Goal: Task Accomplishment & Management: Complete application form

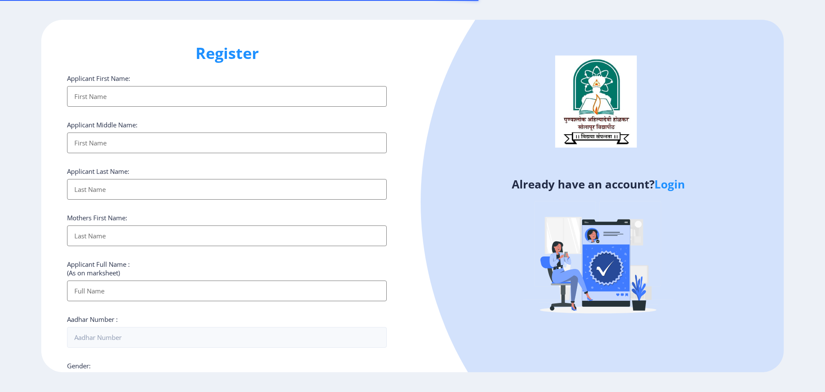
select select
click at [678, 187] on link "Login" at bounding box center [670, 183] width 31 height 15
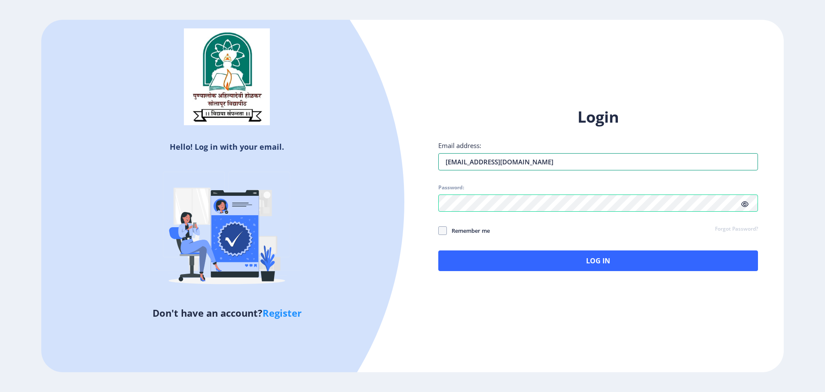
drag, startPoint x: 601, startPoint y: 159, endPoint x: 414, endPoint y: 152, distance: 186.7
click at [414, 152] on div "Login Email address: [EMAIL_ADDRESS][DOMAIN_NAME] Password: Remember me Forgot …" at bounding box center [598, 196] width 371 height 204
type input "[EMAIL_ADDRESS][DOMAIN_NAME]"
click at [404, 202] on div "Hello! Log in with your email. Don't have an account? Register Login Email addr…" at bounding box center [412, 196] width 743 height 352
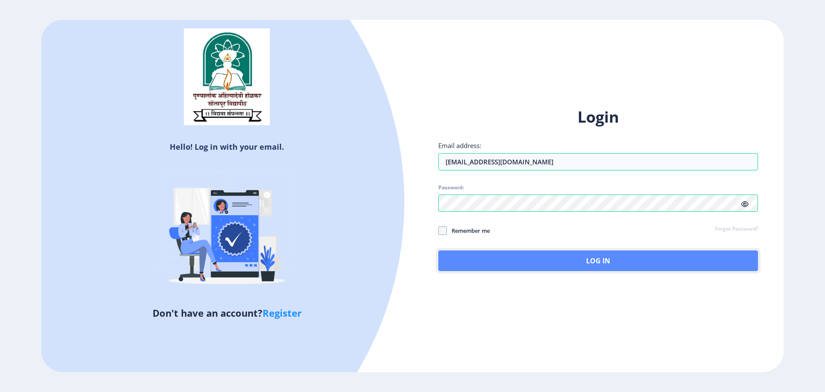
click at [631, 264] on button "Log In" at bounding box center [598, 260] width 320 height 21
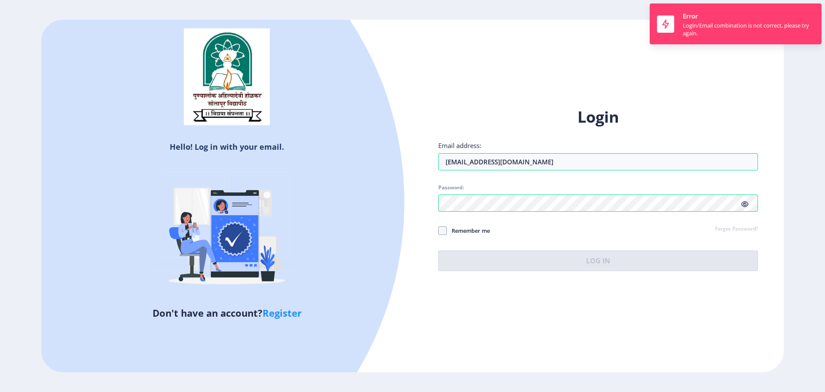
click at [746, 204] on icon at bounding box center [745, 204] width 7 height 6
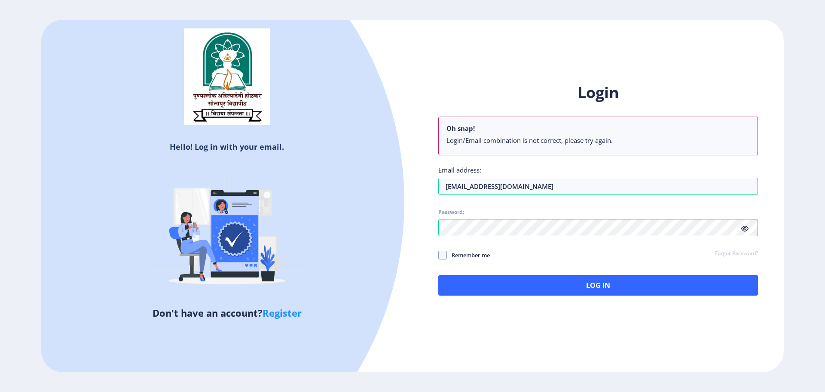
select select
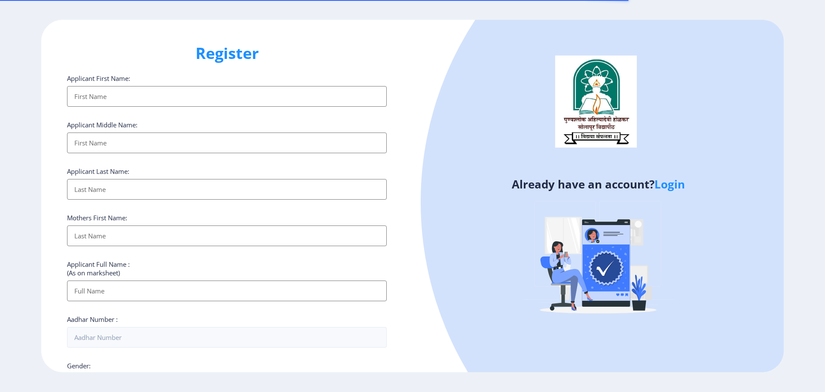
click at [141, 99] on input "Applicant First Name:" at bounding box center [227, 96] width 320 height 21
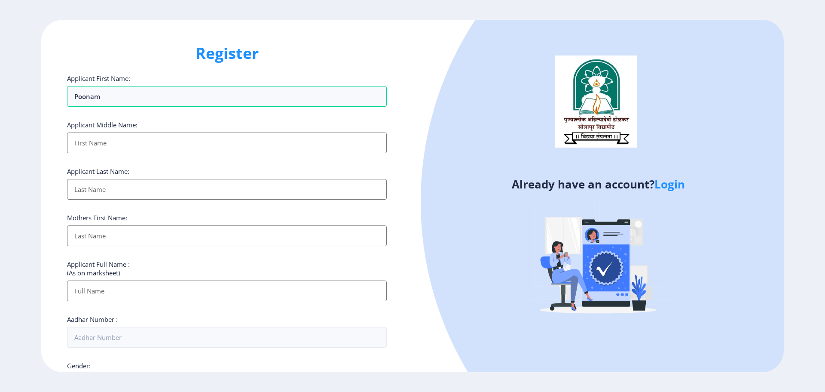
click at [123, 148] on input "Applicant First Name:" at bounding box center [227, 142] width 320 height 21
click at [138, 96] on input "Poonam" at bounding box center [227, 96] width 320 height 21
type input "[PERSON_NAME]"
click at [118, 144] on input "Applicant First Name:" at bounding box center [227, 142] width 320 height 21
type input "Sanjay"
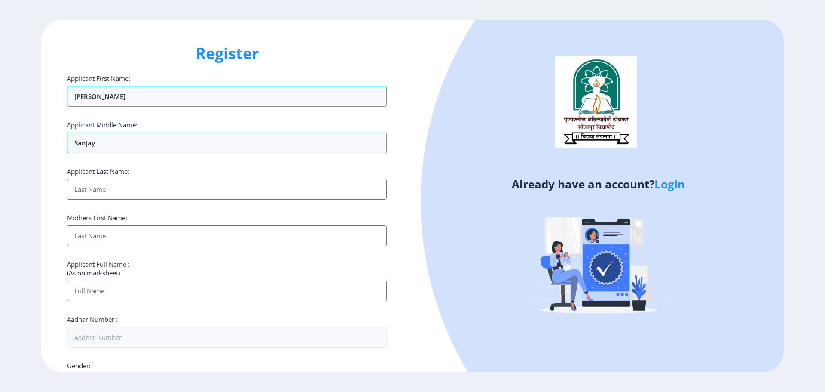
click at [118, 181] on input "Applicant First Name:" at bounding box center [227, 189] width 320 height 21
type input "Shinde"
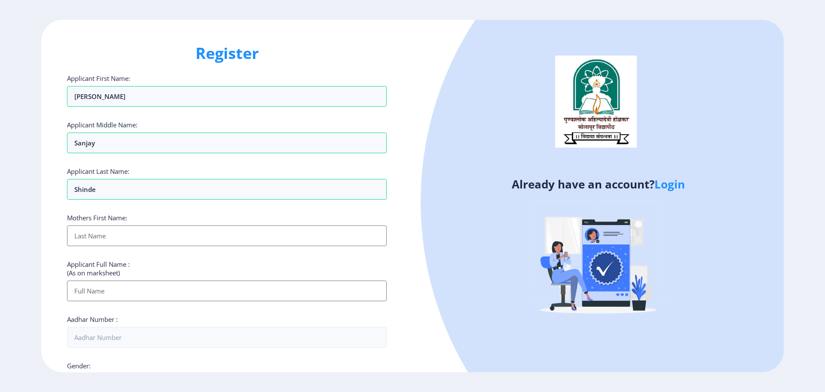
click at [120, 233] on input "Applicant First Name:" at bounding box center [227, 235] width 320 height 21
type input "Shobha"
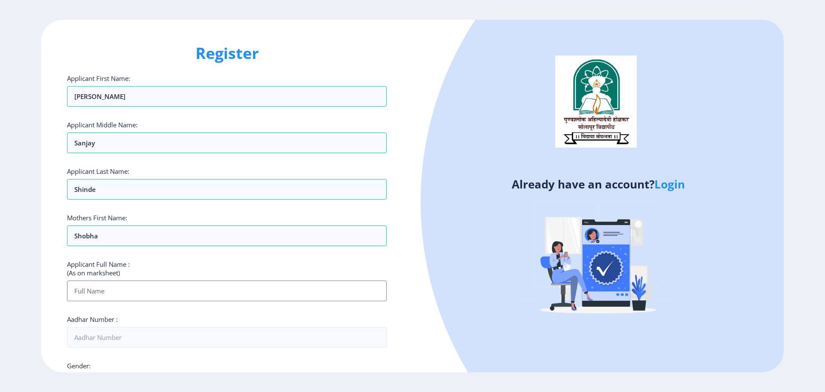
click at [112, 290] on input "Applicant First Name:" at bounding box center [227, 290] width 320 height 21
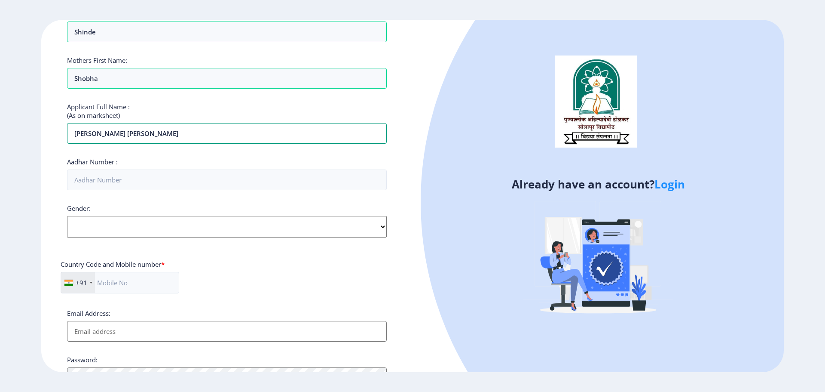
scroll to position [172, 0]
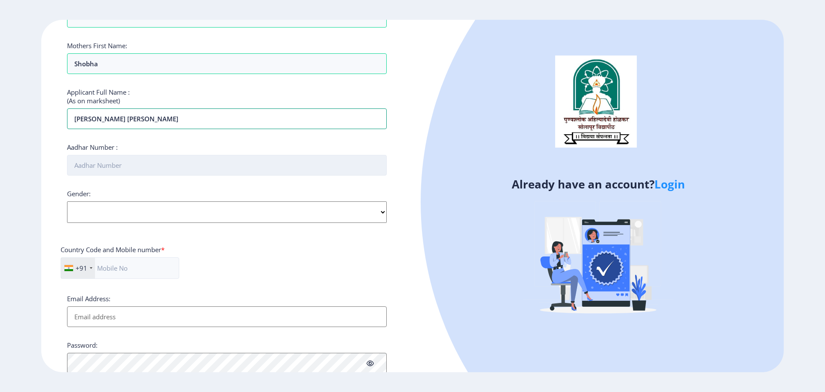
type input "[PERSON_NAME] [PERSON_NAME]"
click at [141, 170] on input "Aadhar Number :" at bounding box center [227, 165] width 320 height 21
type input "291052345456"
click at [125, 215] on select "Select Gender [DEMOGRAPHIC_DATA] [DEMOGRAPHIC_DATA] Other" at bounding box center [227, 211] width 320 height 21
select select "[DEMOGRAPHIC_DATA]"
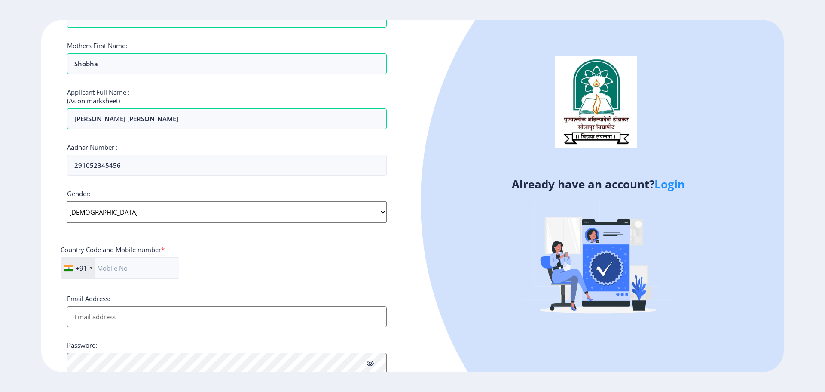
click at [67, 201] on select "Select Gender [DEMOGRAPHIC_DATA] [DEMOGRAPHIC_DATA] Other" at bounding box center [227, 211] width 320 height 21
click at [141, 270] on input "text" at bounding box center [120, 267] width 119 height 21
type input "7057015343"
click at [129, 320] on input "Email Address:" at bounding box center [227, 316] width 320 height 21
type input "[EMAIL_ADDRESS][DOMAIN_NAME]"
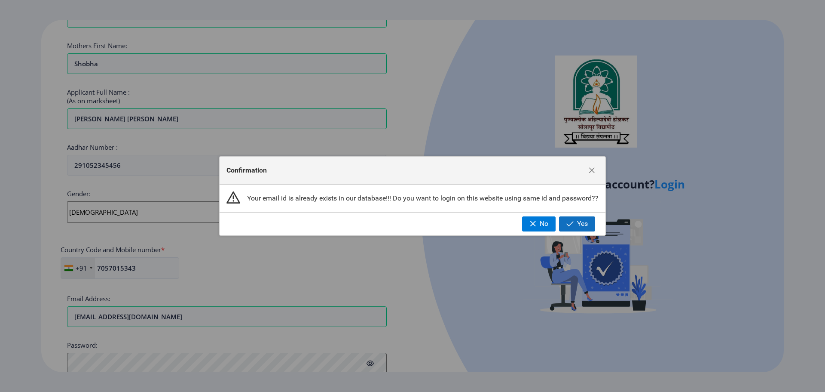
click at [579, 227] on span "Yes" at bounding box center [582, 224] width 11 height 8
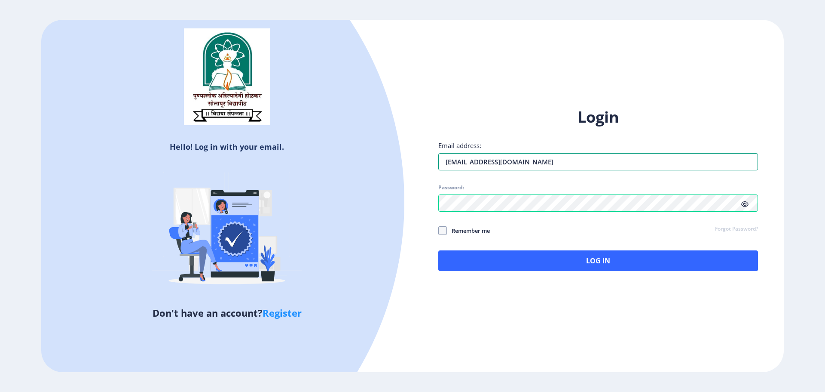
drag, startPoint x: 578, startPoint y: 164, endPoint x: 393, endPoint y: 154, distance: 185.5
click at [409, 157] on div "Hello! Log in with your email. Don't have an account? Register Login Email addr…" at bounding box center [412, 196] width 743 height 352
type input "[EMAIL_ADDRESS][DOMAIN_NAME]"
click at [429, 199] on div "Login Email address: [EMAIL_ADDRESS][DOMAIN_NAME] Password: Remember me Forgot …" at bounding box center [598, 196] width 371 height 204
click at [745, 206] on icon at bounding box center [745, 204] width 7 height 6
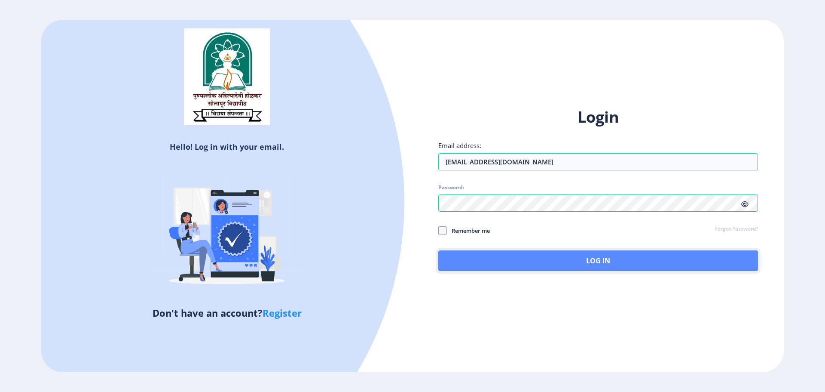
click at [562, 256] on button "Log In" at bounding box center [598, 260] width 320 height 21
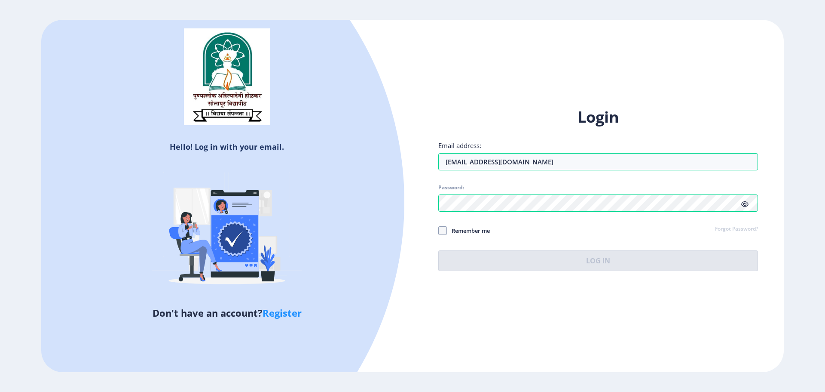
select select
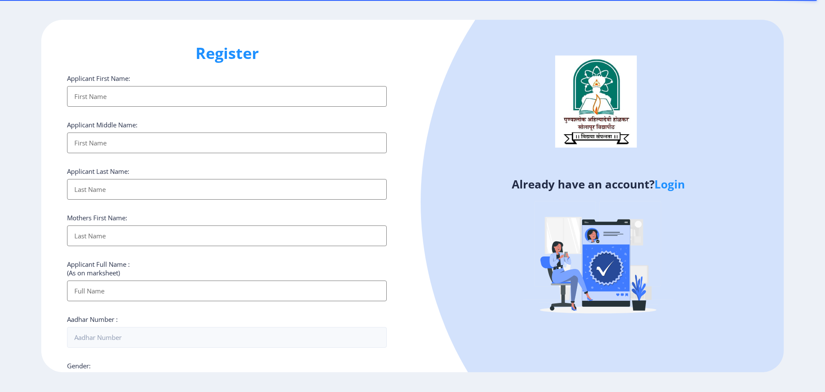
click at [168, 100] on input "Applicant First Name:" at bounding box center [227, 96] width 320 height 21
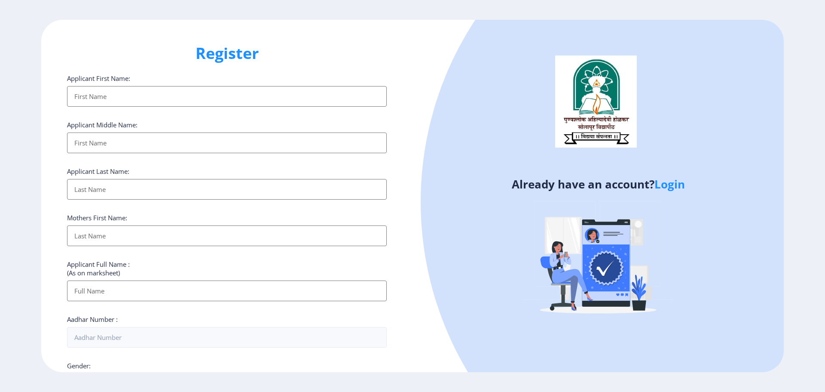
click at [275, 100] on input "Applicant First Name:" at bounding box center [227, 96] width 320 height 21
type input "[PERSON_NAME]"
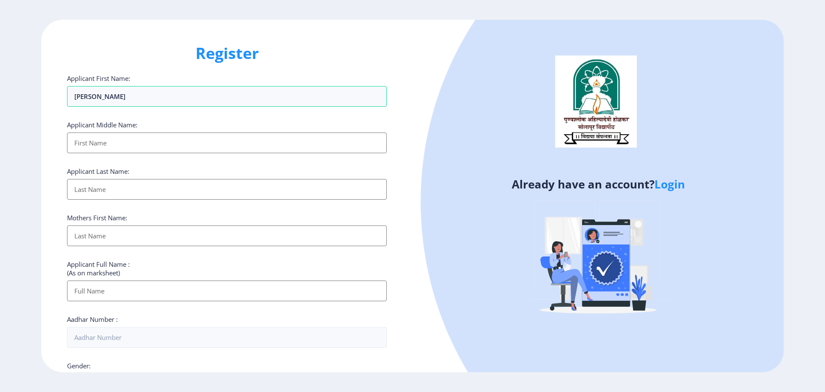
click at [105, 146] on input "Applicant First Name:" at bounding box center [227, 142] width 320 height 21
type input "Sanjay"
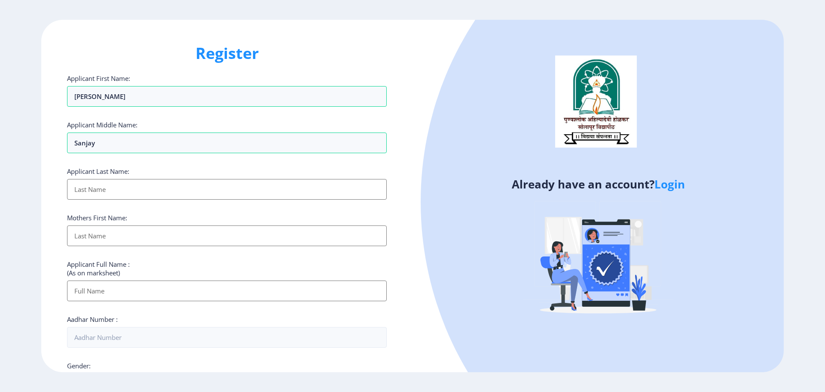
click at [116, 190] on input "Applicant First Name:" at bounding box center [227, 189] width 320 height 21
type input "Shinde"
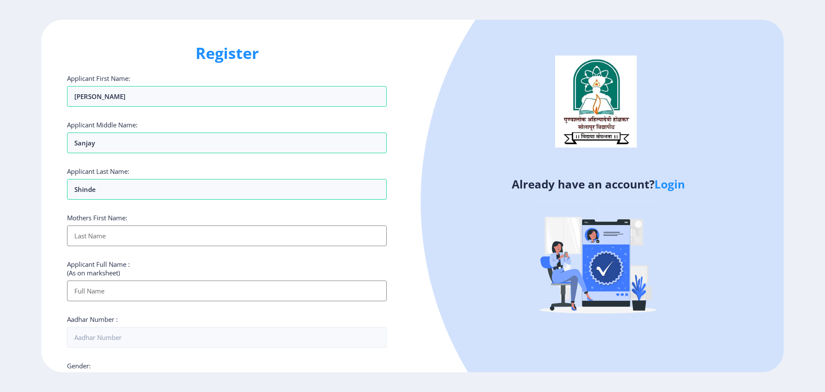
click at [132, 231] on input "Applicant First Name:" at bounding box center [227, 235] width 320 height 21
type input "Shobha"
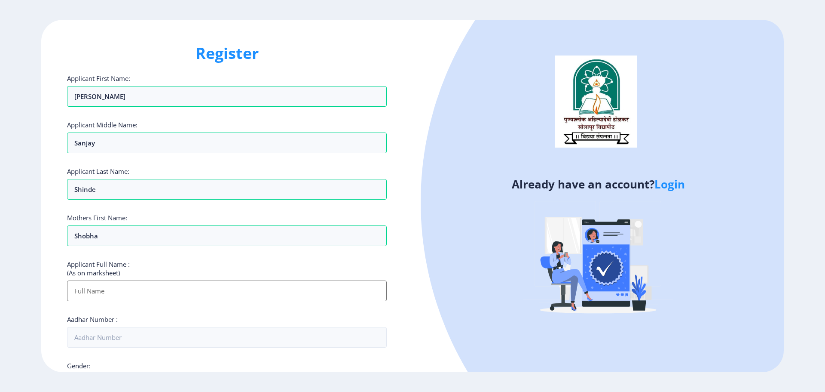
click at [120, 293] on input "Applicant First Name:" at bounding box center [227, 290] width 320 height 21
type input "[PERSON_NAME] [PERSON_NAME]"
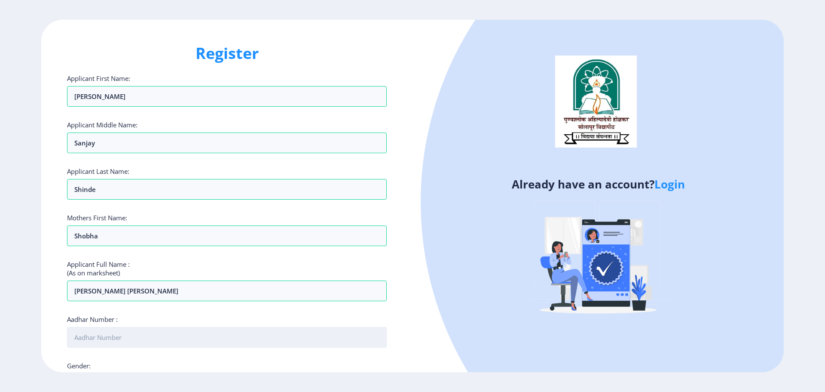
click at [101, 335] on input "Aadhar Number :" at bounding box center [227, 337] width 320 height 21
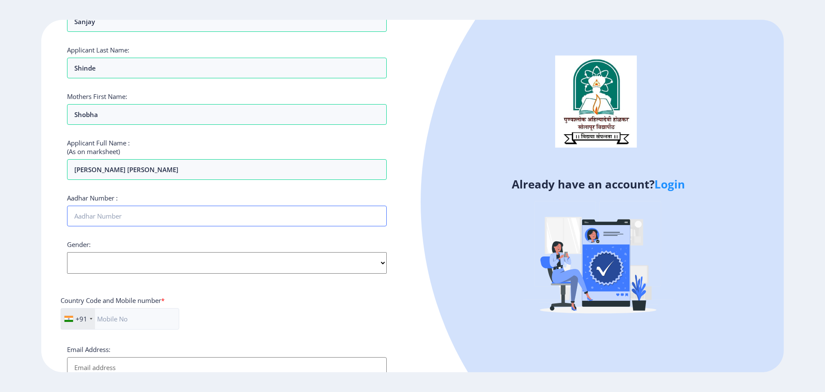
scroll to position [129, 0]
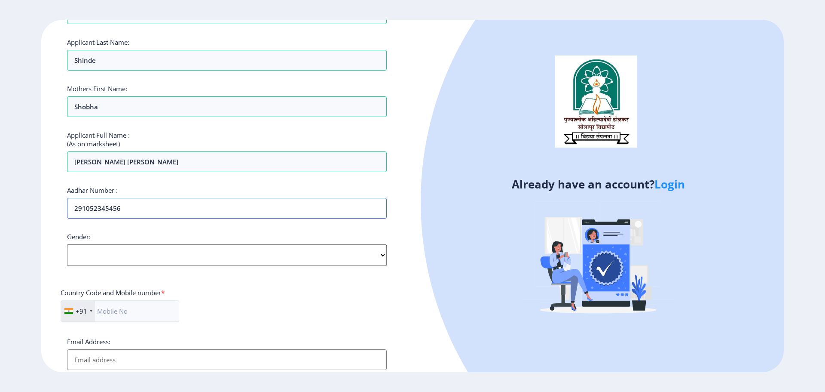
type input "291052345456"
click at [166, 255] on select "Select Gender [DEMOGRAPHIC_DATA] [DEMOGRAPHIC_DATA] Other" at bounding box center [227, 254] width 320 height 21
select select "[DEMOGRAPHIC_DATA]"
click at [67, 244] on select "Select Gender [DEMOGRAPHIC_DATA] [DEMOGRAPHIC_DATA] Other" at bounding box center [227, 254] width 320 height 21
click at [110, 312] on input "text" at bounding box center [120, 310] width 119 height 21
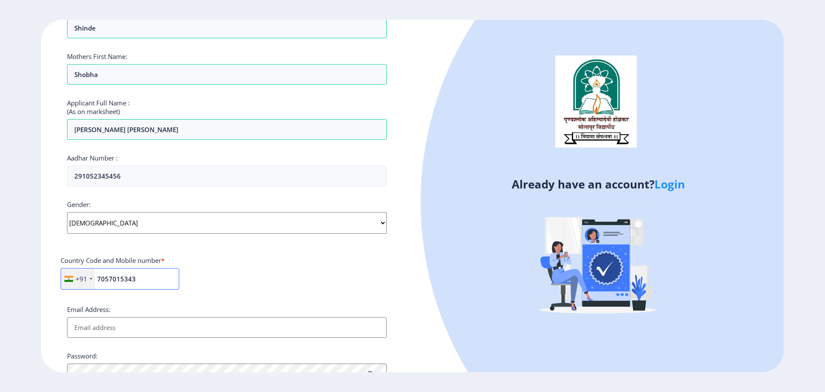
scroll to position [246, 0]
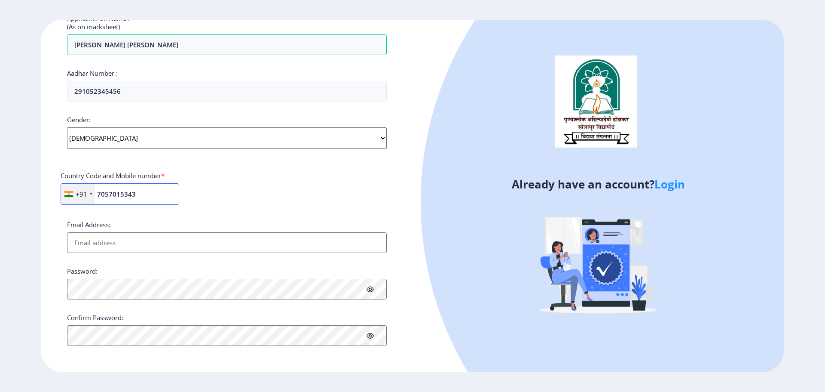
type input "7057015343"
click at [144, 238] on input "Email Address:" at bounding box center [227, 242] width 320 height 21
type input "[EMAIL_ADDRESS][DOMAIN_NAME]"
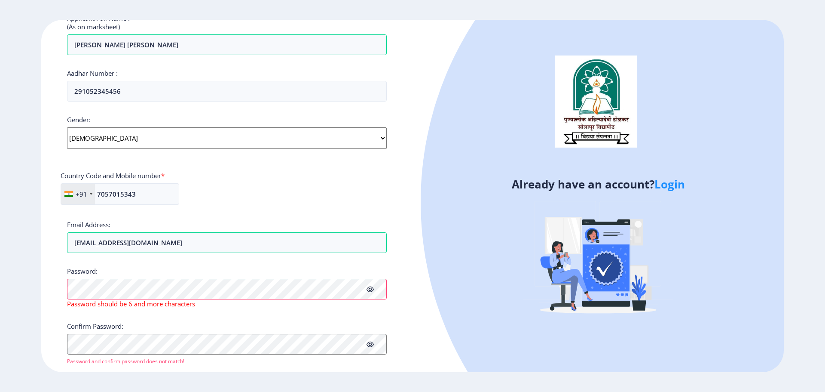
click at [372, 293] on span at bounding box center [370, 289] width 7 height 9
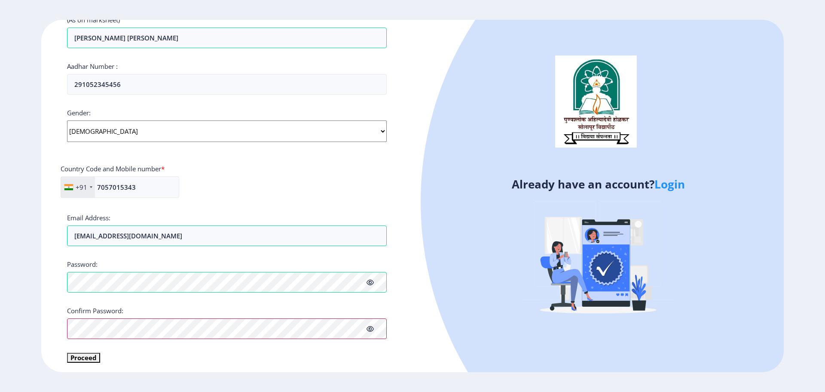
scroll to position [256, 0]
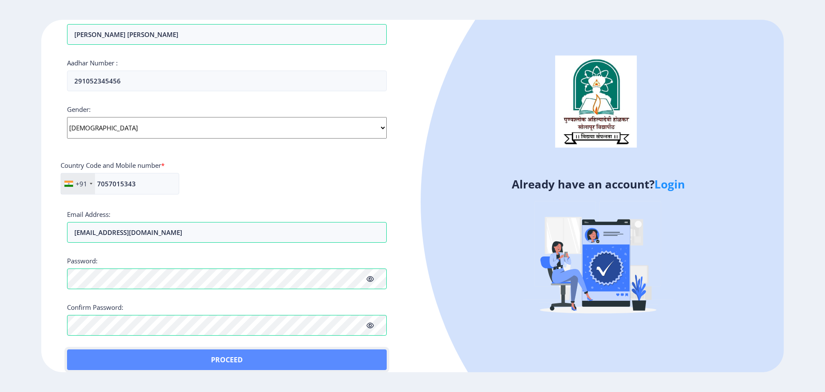
click at [83, 356] on button "Proceed" at bounding box center [227, 359] width 320 height 21
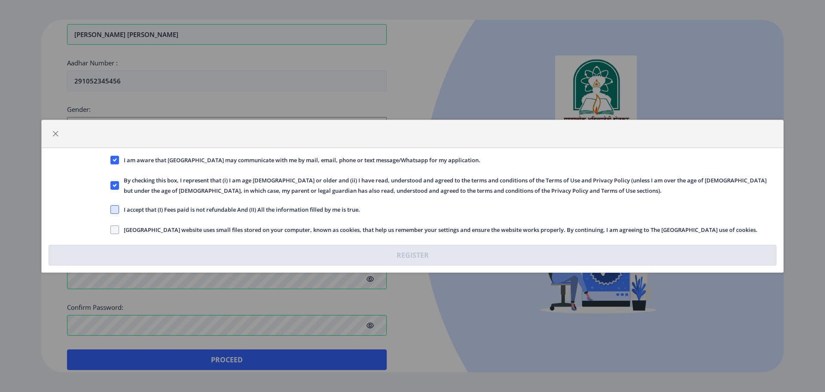
click at [114, 208] on span at bounding box center [114, 209] width 9 height 9
click at [111, 209] on input "I accept that (I) Fees paid is not refundable And (II) All the information fill…" at bounding box center [110, 209] width 0 height 0
checkbox input "true"
click at [114, 228] on span at bounding box center [114, 229] width 9 height 9
click at [111, 229] on input "[GEOGRAPHIC_DATA] website uses small files stored on your computer, known as co…" at bounding box center [110, 229] width 0 height 0
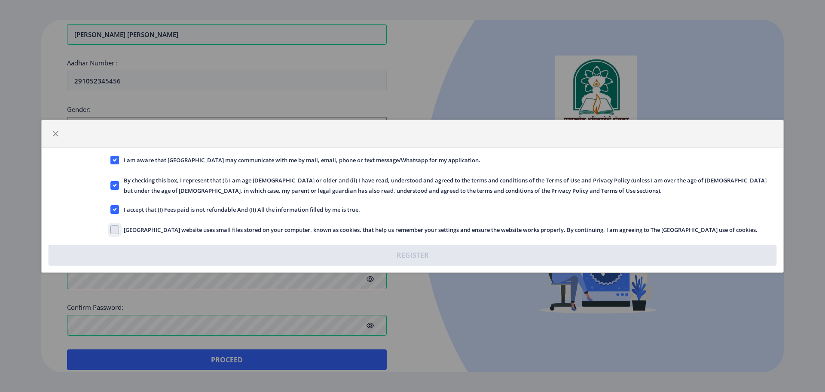
checkbox input "true"
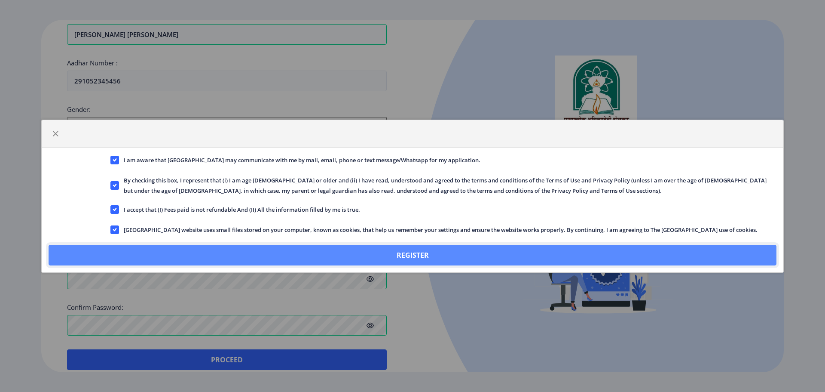
click at [437, 256] on button "Register" at bounding box center [413, 255] width 728 height 21
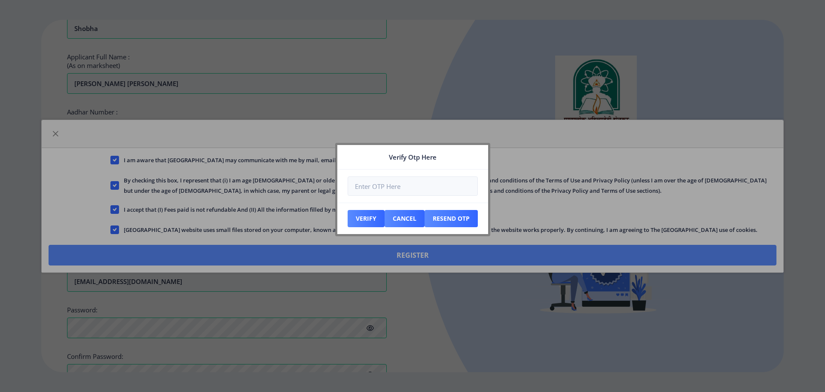
scroll to position [305, 0]
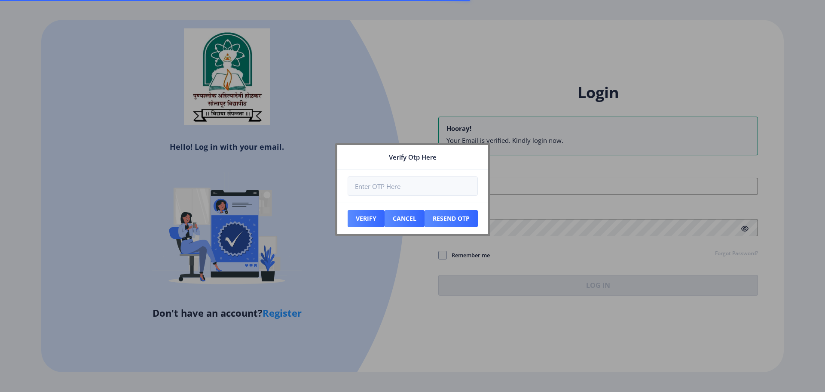
type input "[EMAIL_ADDRESS][DOMAIN_NAME]"
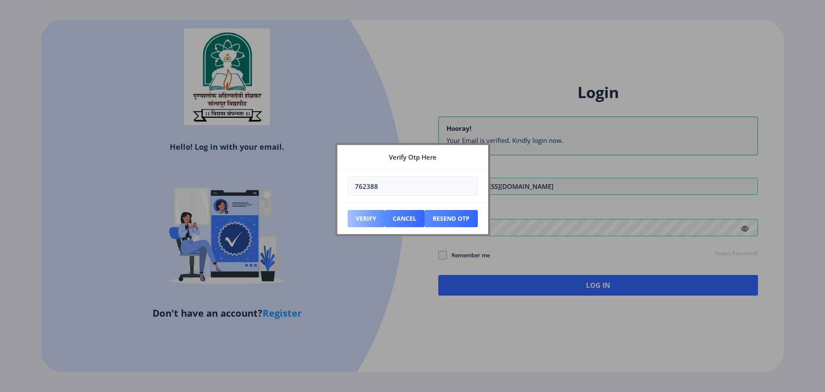
type input "762388"
click at [373, 219] on button "Verify" at bounding box center [366, 218] width 37 height 17
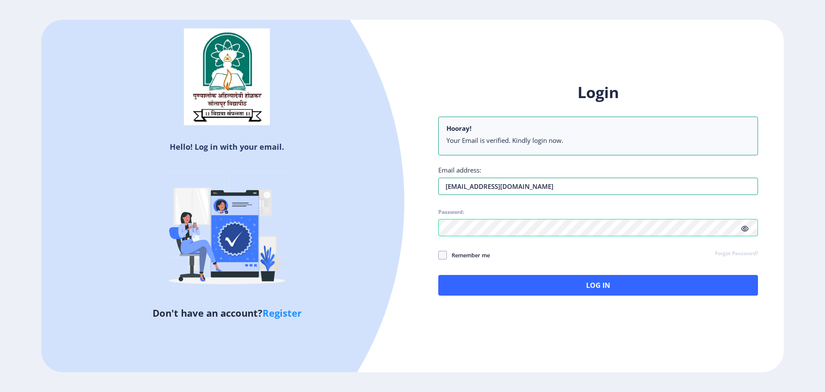
drag, startPoint x: 593, startPoint y: 184, endPoint x: 404, endPoint y: 181, distance: 188.8
click at [404, 181] on div "Hello! Log in with your email. Don't have an account? Register Login Hooray! Yo…" at bounding box center [412, 196] width 743 height 352
type input "[EMAIL_ADDRESS][DOMAIN_NAME]"
click at [411, 227] on div "Hello! Log in with your email. Don't have an account? Register Login Hooray! Yo…" at bounding box center [412, 196] width 743 height 352
click at [746, 230] on icon at bounding box center [745, 228] width 7 height 6
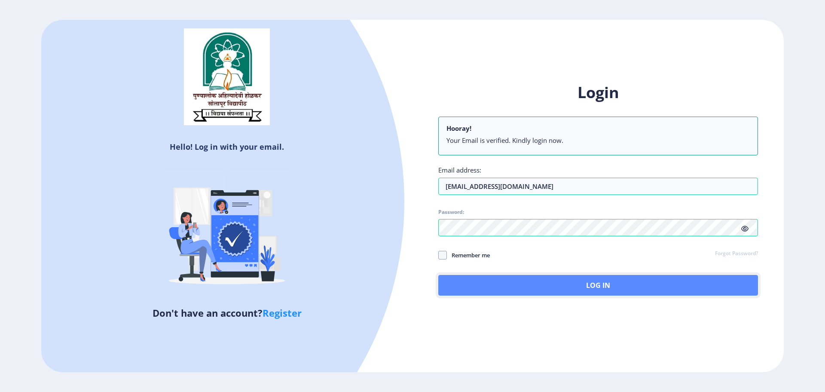
click at [523, 285] on button "Log In" at bounding box center [598, 285] width 320 height 21
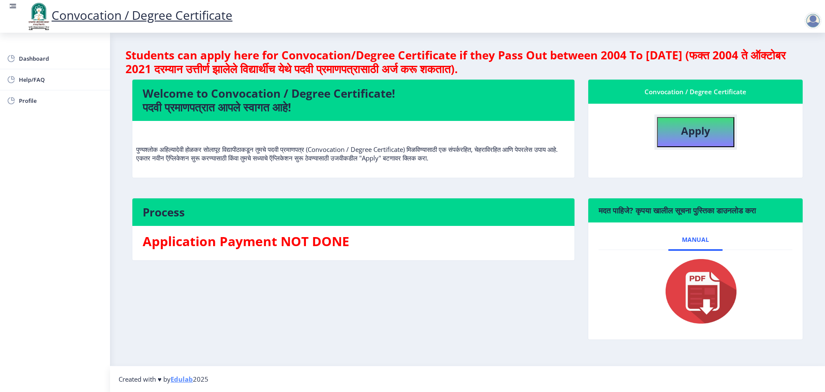
click at [695, 138] on button "Apply" at bounding box center [695, 132] width 77 height 30
select select
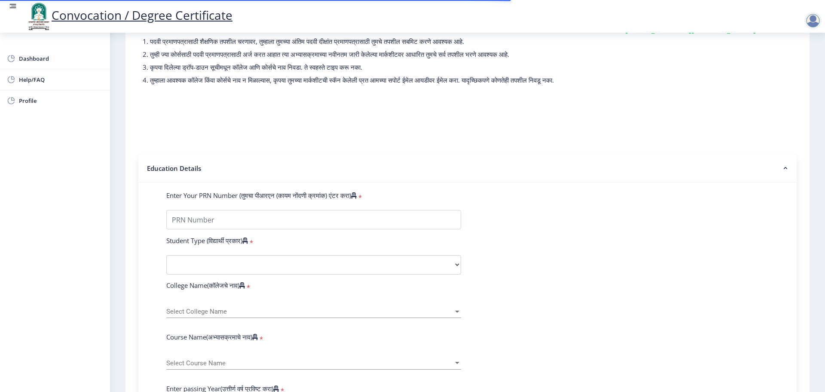
scroll to position [172, 0]
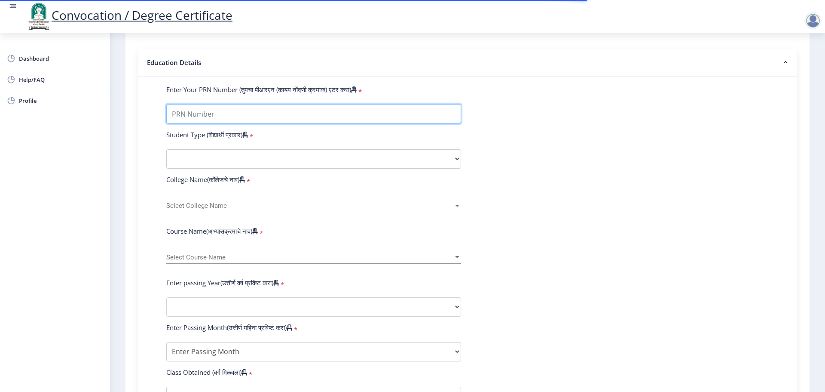
click at [277, 123] on input "Enter Your PRN Number (तुमचा पीआरएन (कायम नोंदणी क्रमांक) एंटर करा)" at bounding box center [313, 113] width 295 height 19
type input "2017032500118764"
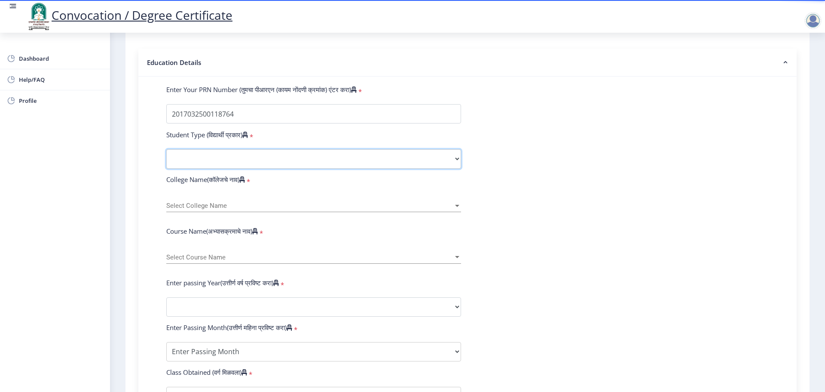
click at [279, 167] on select "Select Student Type Regular External" at bounding box center [313, 158] width 295 height 19
select select "Regular"
click at [166, 157] on select "Select Student Type Regular External" at bounding box center [313, 158] width 295 height 19
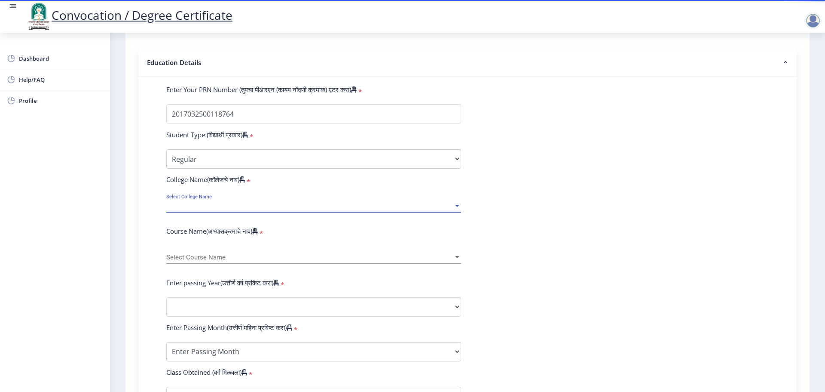
click at [309, 209] on span "Select College Name" at bounding box center [309, 205] width 287 height 7
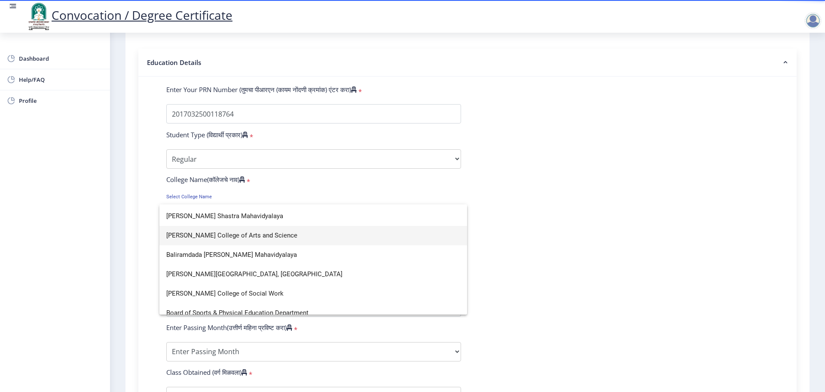
scroll to position [6, 0]
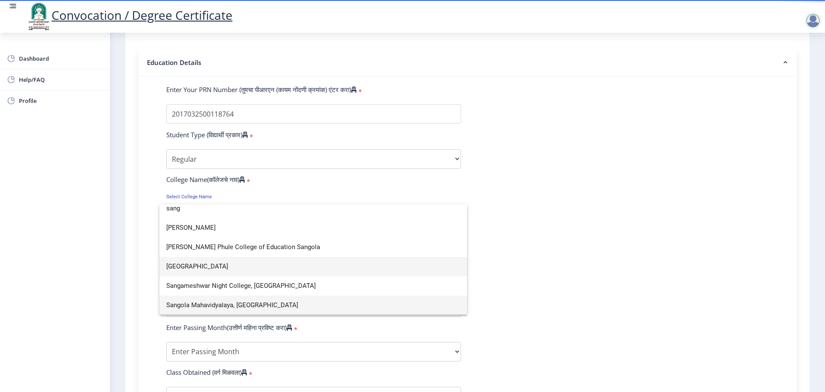
type input "sang"
click at [261, 301] on span "Sangola Mahavidyalaya, [GEOGRAPHIC_DATA]" at bounding box center [313, 304] width 294 height 19
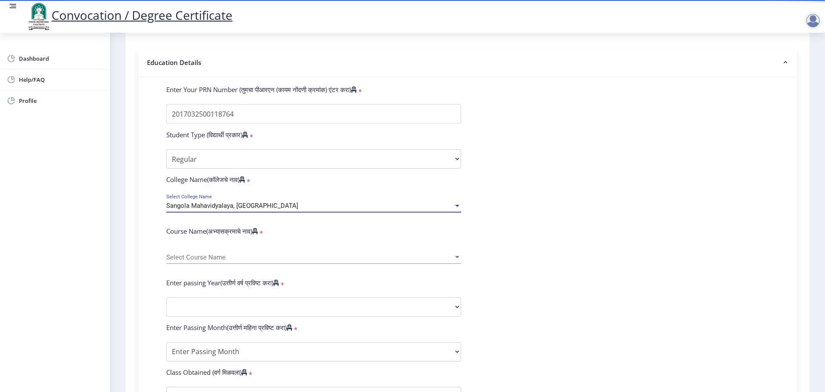
scroll to position [6, 0]
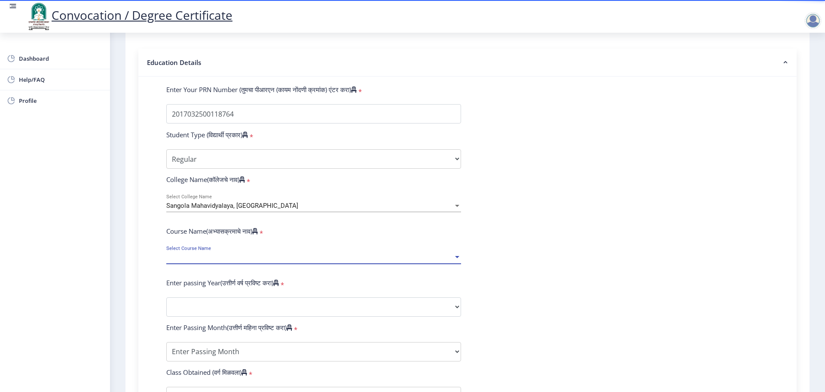
click at [265, 261] on span "Select Course Name" at bounding box center [309, 257] width 287 height 7
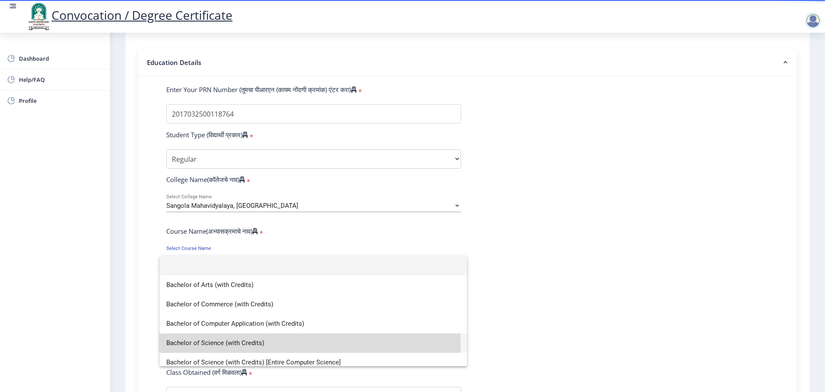
click at [209, 344] on span "Bachelor of Science (with Credits)" at bounding box center [313, 342] width 294 height 19
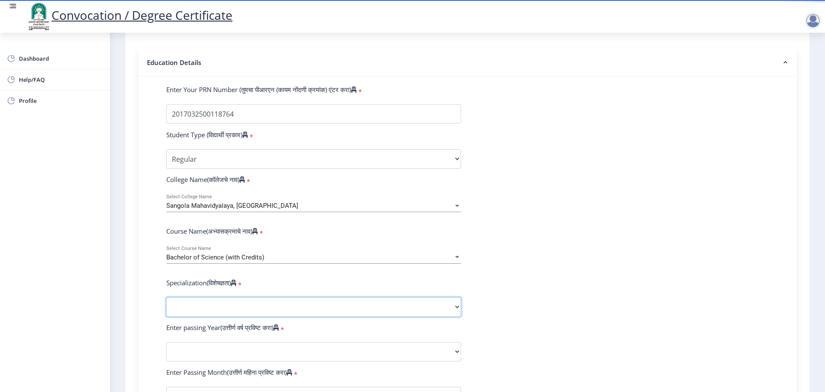
click at [294, 315] on select "Specialization Botany Chemistry Computer Science Electronics Geology Mathematic…" at bounding box center [313, 306] width 295 height 19
select select "Chemistry"
click at [166, 305] on select "Specialization Botany Chemistry Computer Science Electronics Geology Mathematic…" at bounding box center [313, 306] width 295 height 19
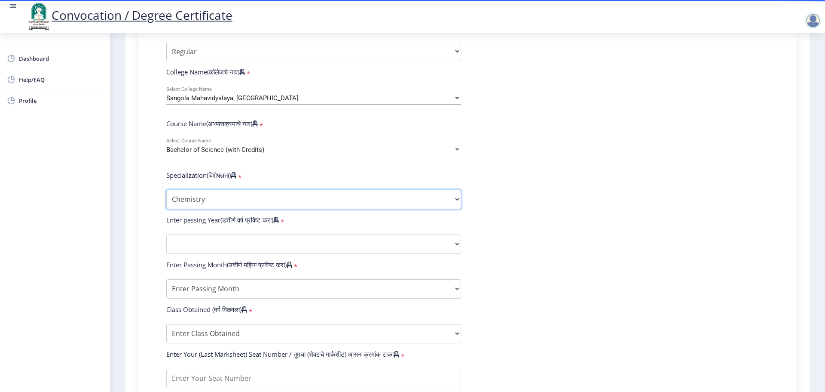
scroll to position [301, 0]
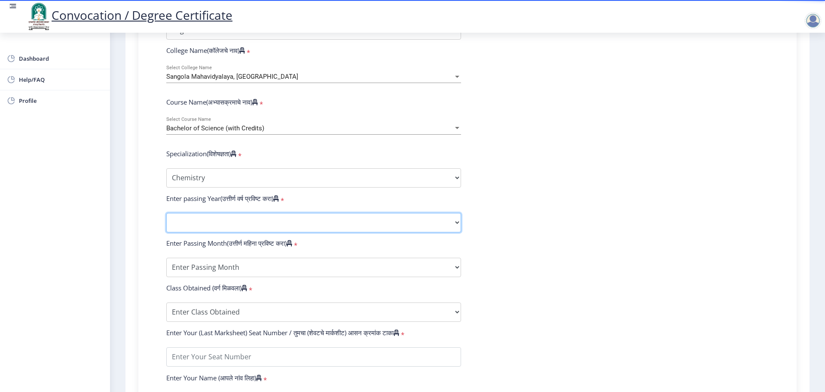
click at [246, 226] on select "2025 2024 2023 2022 2021 2020 2019 2018 2017 2016 2015 2014 2013 2012 2011 2010…" at bounding box center [313, 222] width 295 height 19
select select "2020"
click at [166, 221] on select "2025 2024 2023 2022 2021 2020 2019 2018 2017 2016 2015 2014 2013 2012 2011 2010…" at bounding box center [313, 222] width 295 height 19
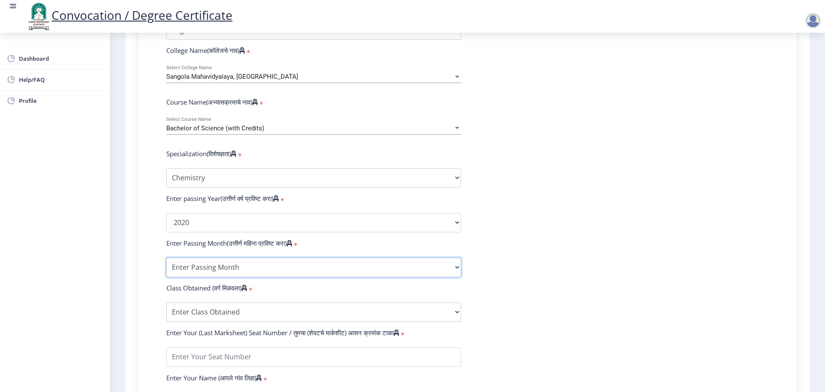
click at [233, 277] on select "Enter Passing Month March April May October November December" at bounding box center [313, 266] width 295 height 19
select select "March"
click at [166, 266] on select "Enter Passing Month March April May October November December" at bounding box center [313, 266] width 295 height 19
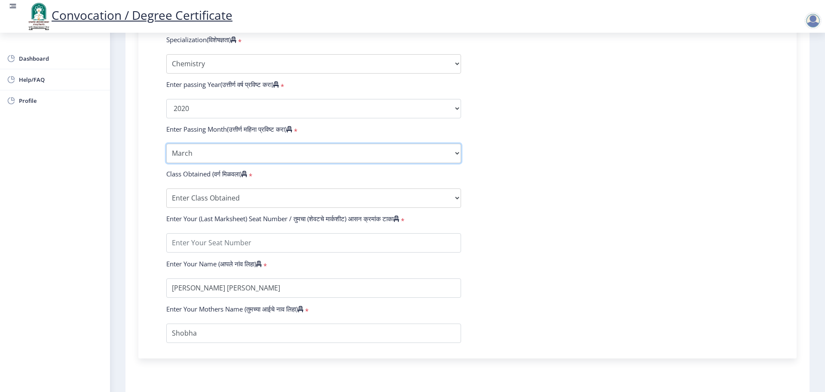
scroll to position [430, 0]
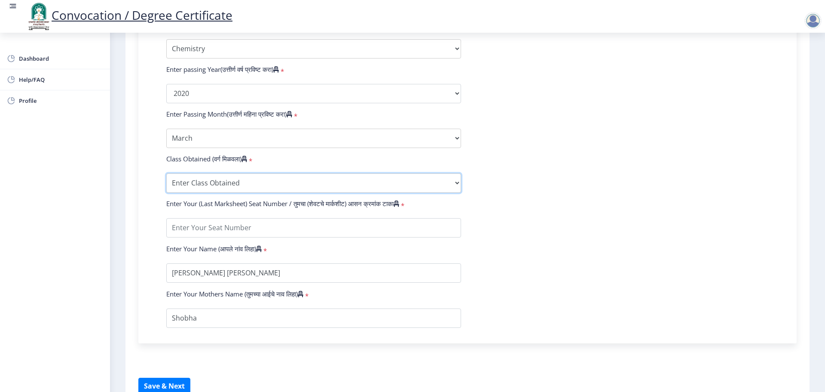
click at [199, 190] on select "Enter Class Obtained FIRST CLASS WITH DISTINCTION FIRST CLASS HIGHER SECOND CLA…" at bounding box center [313, 182] width 295 height 19
select select "Grade A+"
click at [166, 181] on select "Enter Class Obtained FIRST CLASS WITH DISTINCTION FIRST CLASS HIGHER SECOND CLA…" at bounding box center [313, 182] width 295 height 19
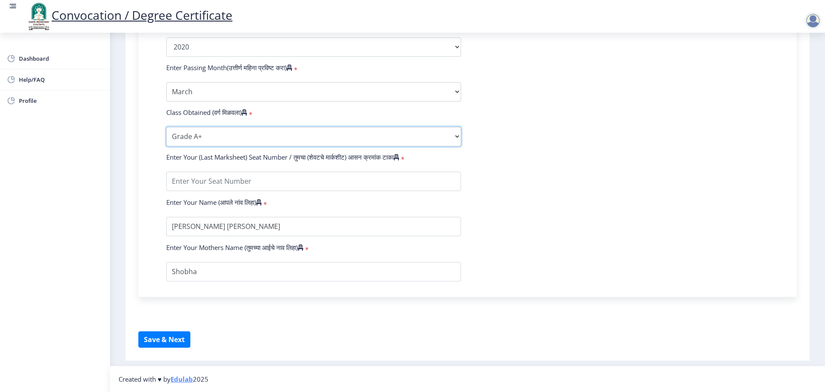
scroll to position [484, 0]
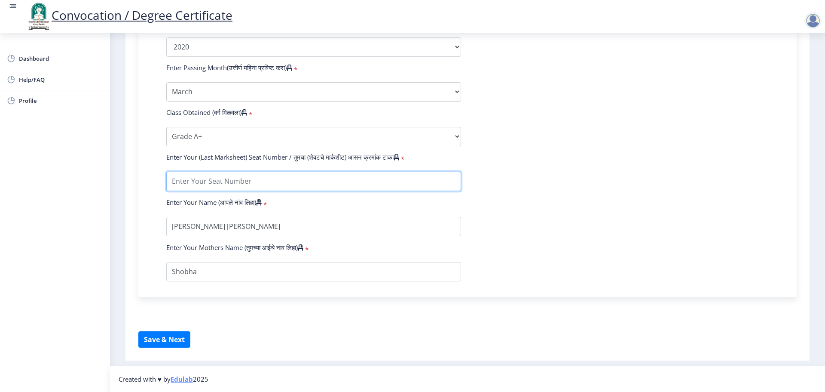
click at [251, 183] on input "textarea" at bounding box center [313, 181] width 295 height 19
type input "711876"
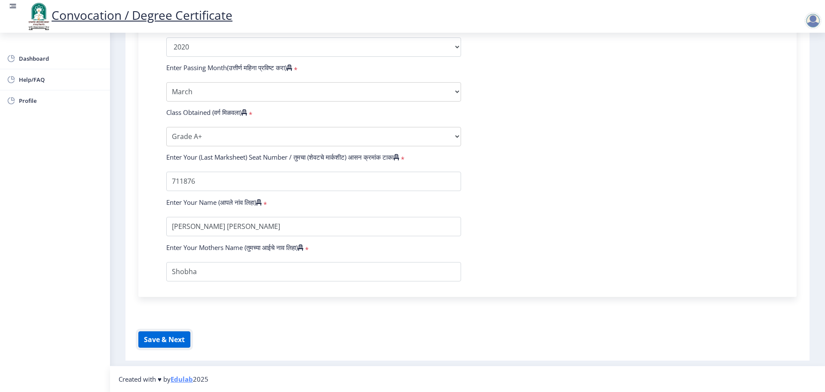
click at [156, 340] on button "Save & Next" at bounding box center [164, 339] width 52 height 16
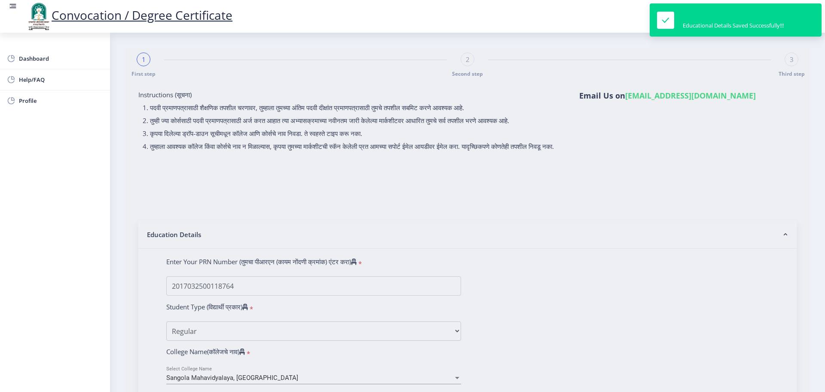
select select
type input "2017032500118764"
select select "Regular"
select select "2020"
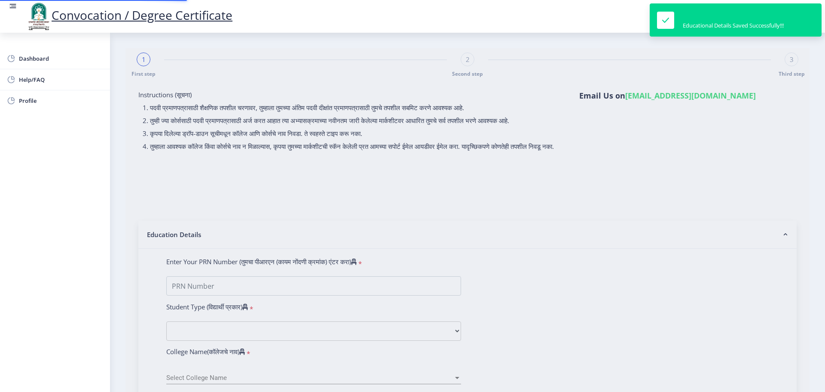
select select "March"
select select "Grade A+"
type input "711876"
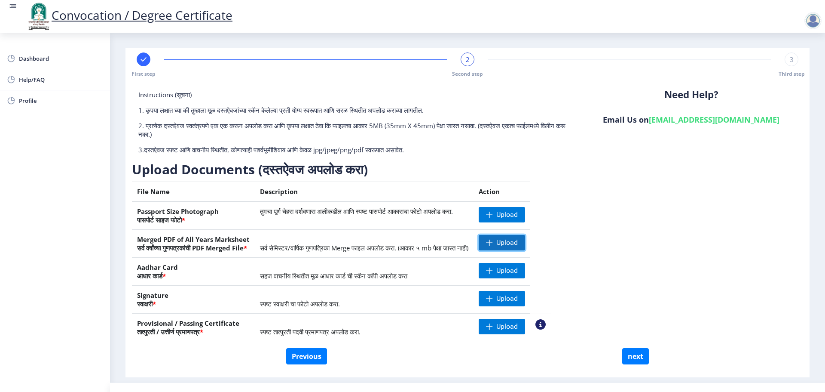
click at [518, 241] on span "Upload" at bounding box center [506, 242] width 21 height 9
click at [518, 326] on span "Upload" at bounding box center [506, 326] width 21 height 9
click at [504, 242] on nb-action at bounding box center [491, 242] width 25 height 15
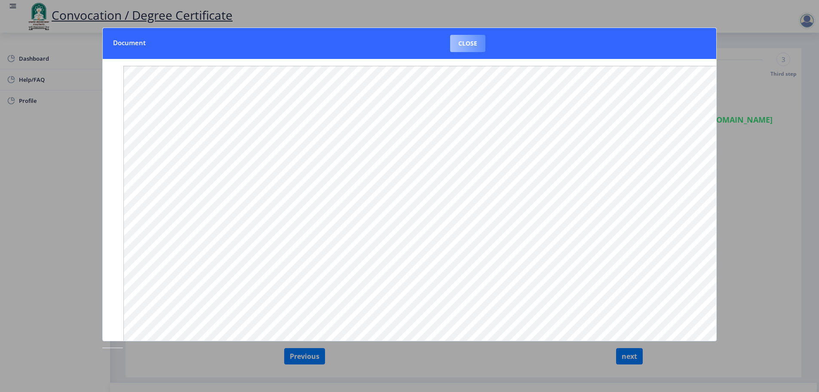
click at [466, 45] on button "Close" at bounding box center [467, 43] width 35 height 17
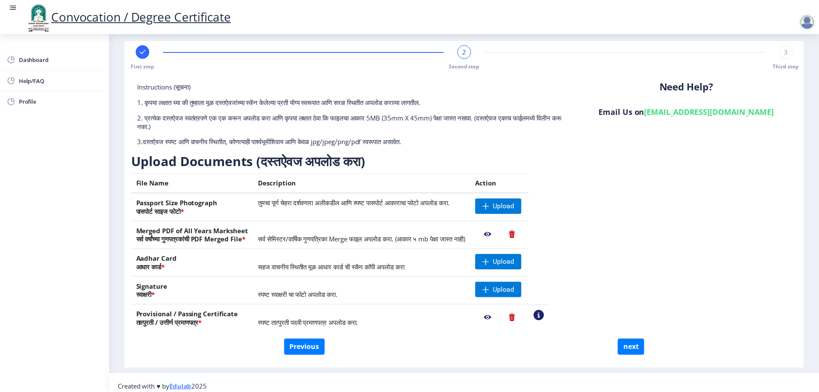
scroll to position [17, 0]
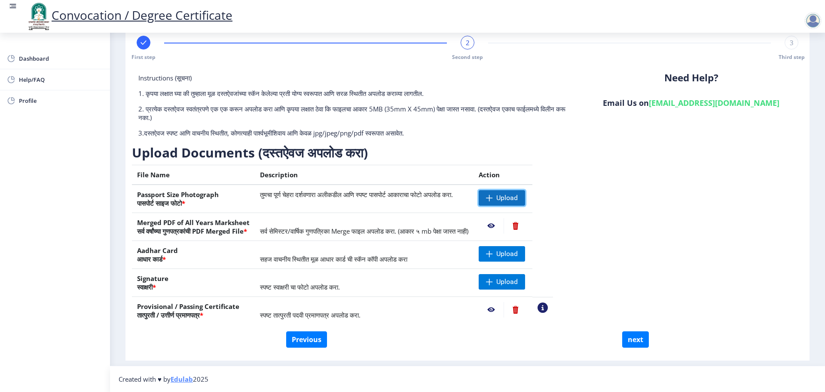
click at [518, 198] on span "Upload" at bounding box center [506, 197] width 21 height 9
click at [518, 256] on span "Upload" at bounding box center [506, 253] width 21 height 9
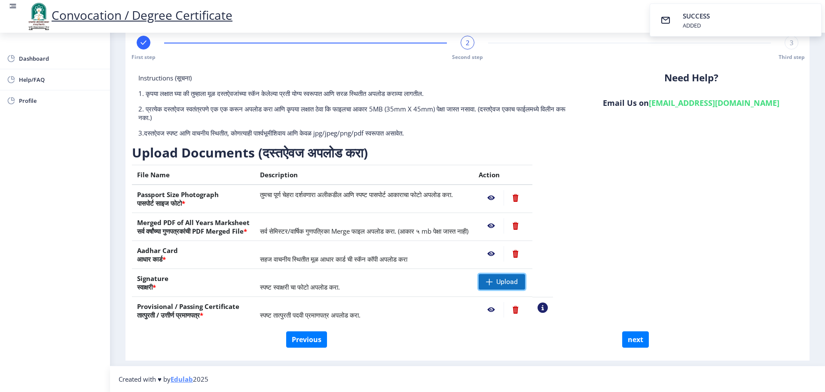
click at [518, 279] on span "Upload" at bounding box center [506, 281] width 21 height 9
click at [504, 253] on nb-action at bounding box center [491, 253] width 25 height 15
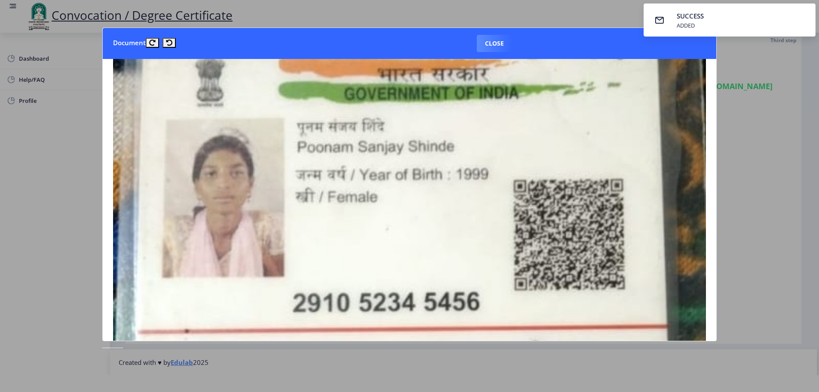
scroll to position [43, 0]
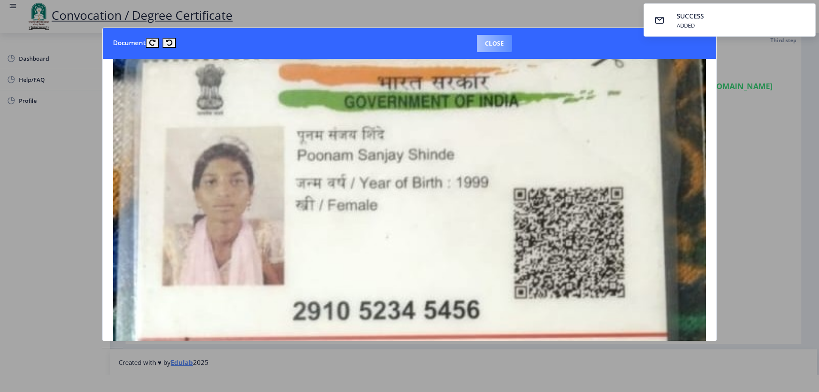
click at [504, 44] on button "Close" at bounding box center [494, 43] width 35 height 17
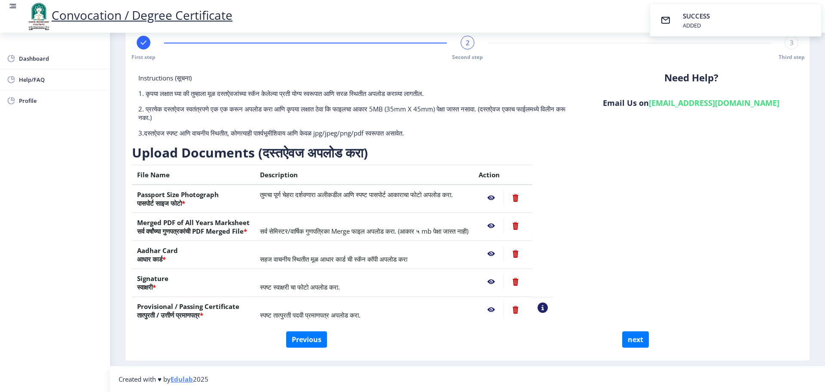
click at [504, 281] on nb-action at bounding box center [491, 281] width 25 height 15
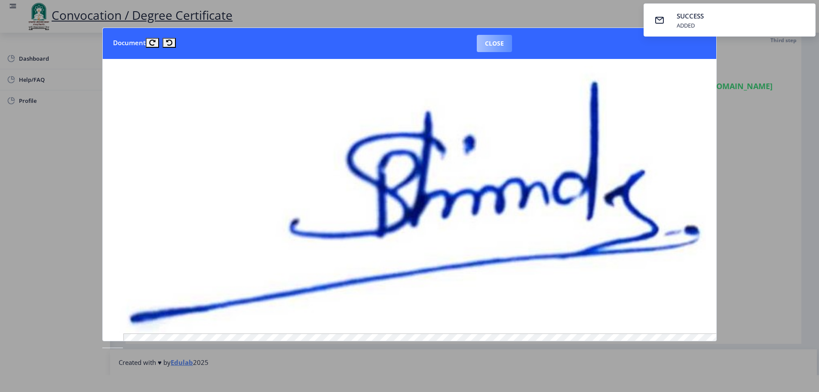
click at [498, 39] on button "Close" at bounding box center [494, 43] width 35 height 17
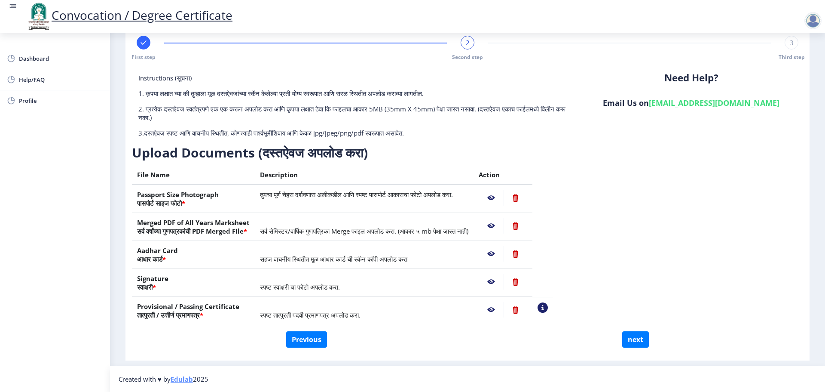
click at [504, 198] on nb-action at bounding box center [491, 197] width 25 height 15
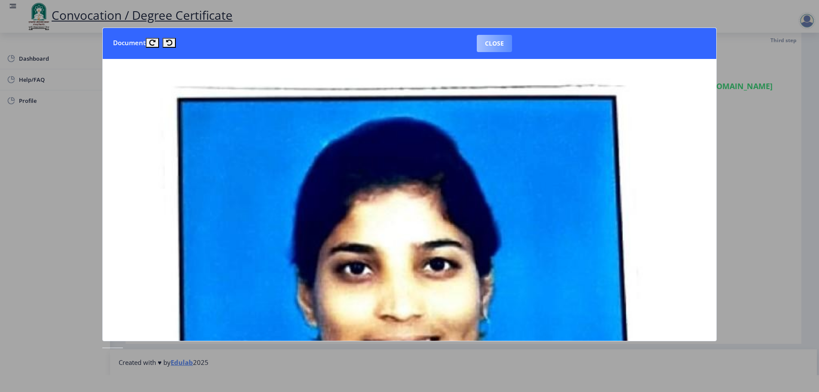
click at [490, 42] on button "Close" at bounding box center [494, 43] width 35 height 17
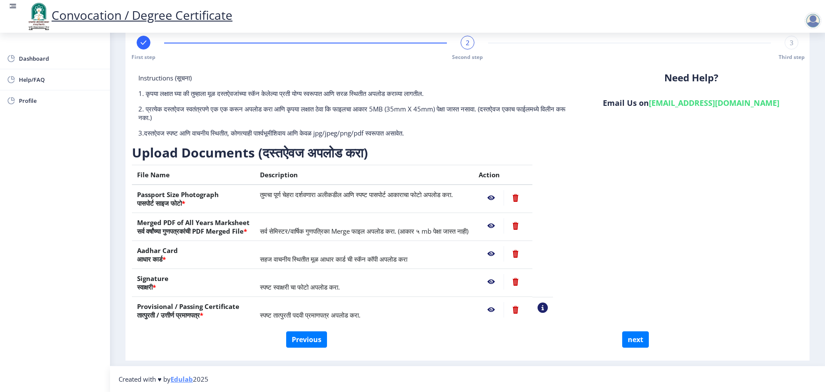
click at [504, 198] on nb-action at bounding box center [491, 197] width 25 height 15
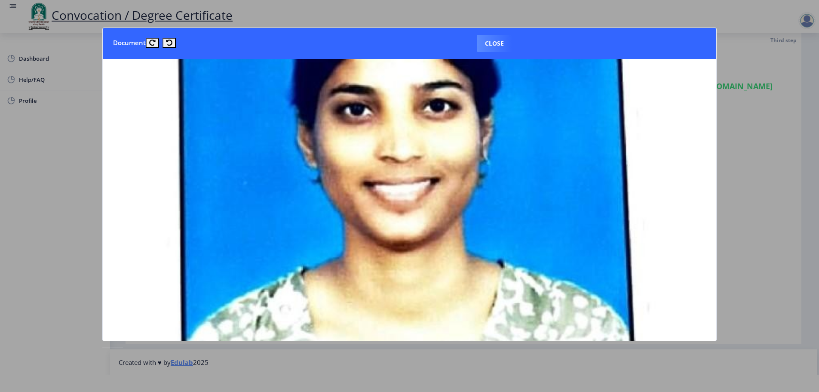
scroll to position [0, 0]
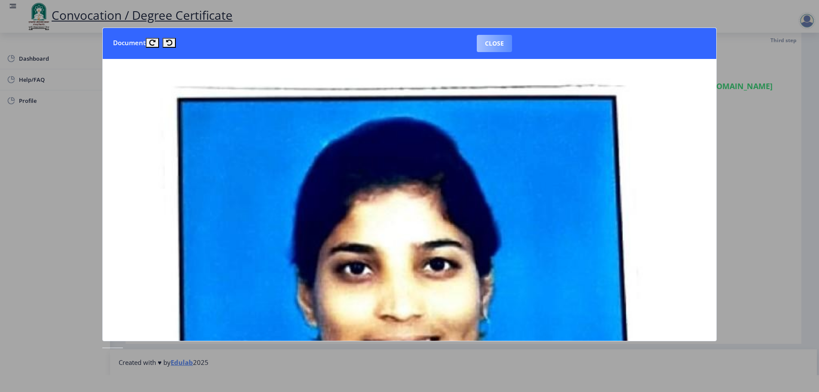
click at [497, 47] on button "Close" at bounding box center [494, 43] width 35 height 17
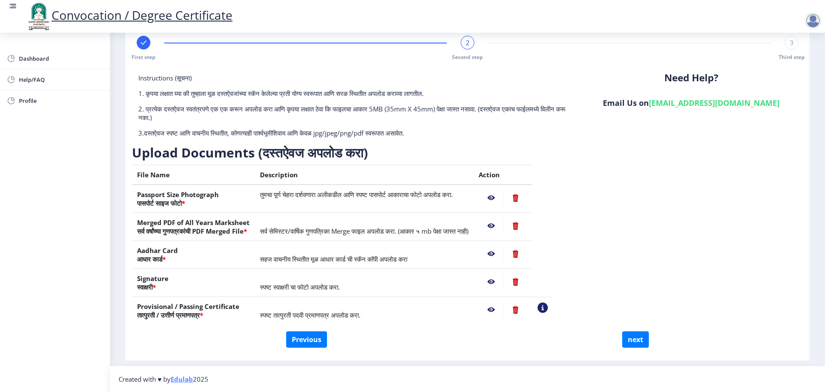
click at [504, 253] on nb-action at bounding box center [491, 253] width 25 height 15
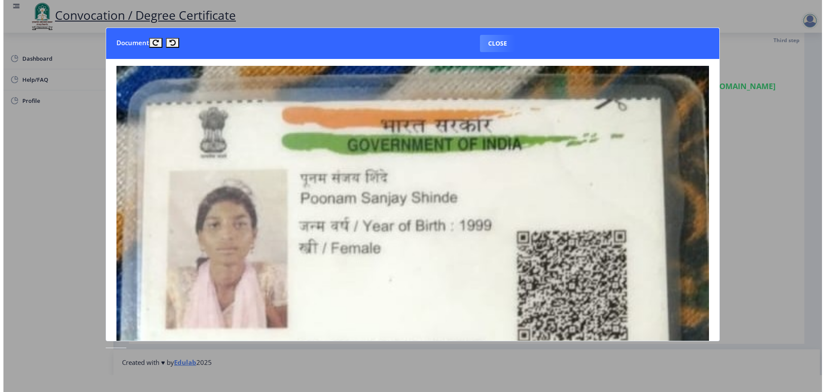
scroll to position [43, 0]
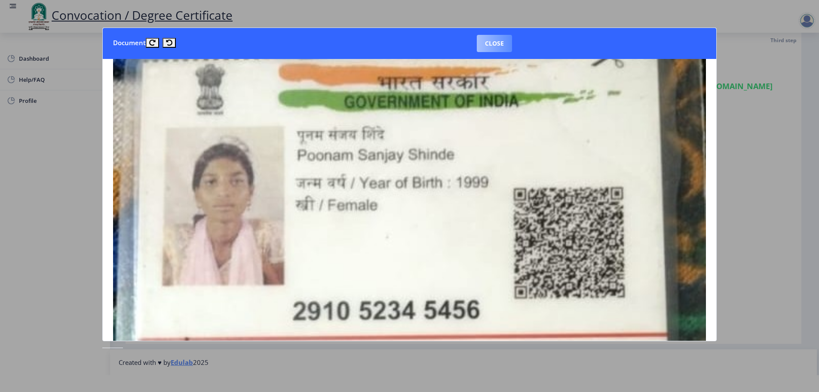
click at [497, 46] on button "Close" at bounding box center [494, 43] width 35 height 17
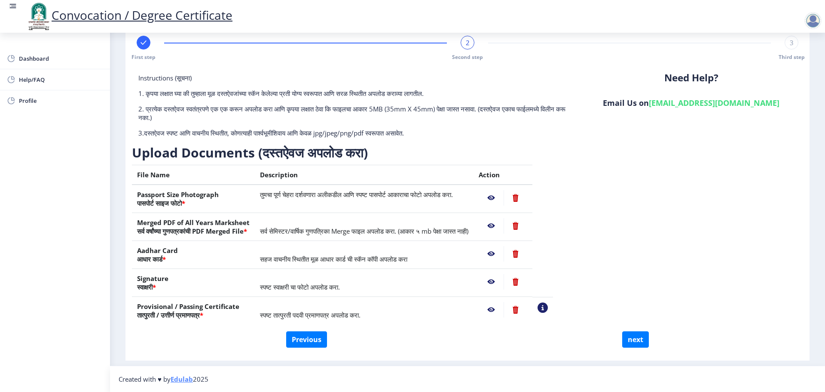
click at [504, 280] on nb-action at bounding box center [491, 281] width 25 height 15
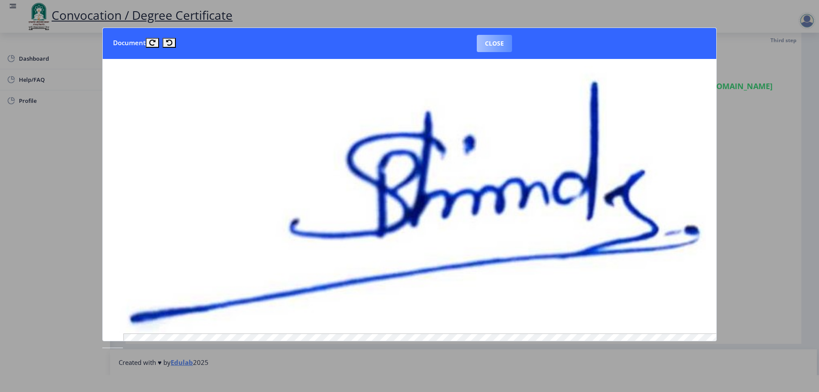
click at [497, 42] on button "Close" at bounding box center [494, 43] width 35 height 17
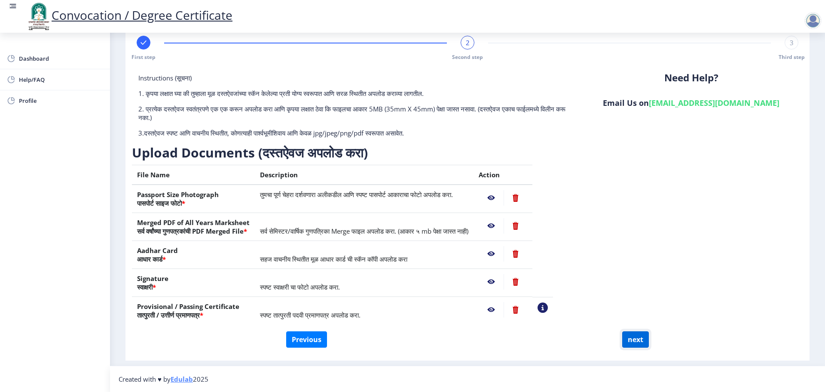
click at [634, 343] on button "next" at bounding box center [635, 339] width 27 height 16
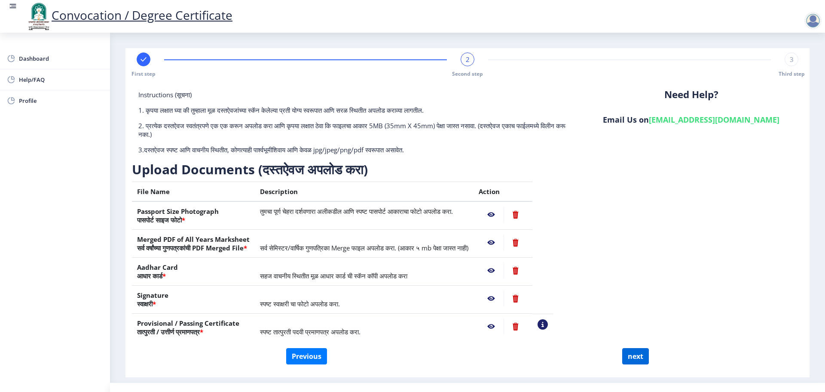
select select
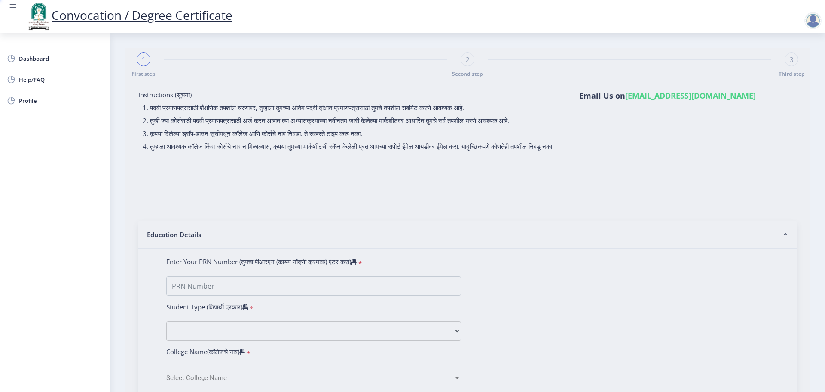
type input "[PERSON_NAME] [PERSON_NAME]"
type input "Shobha"
select select
type input "2017032500118764"
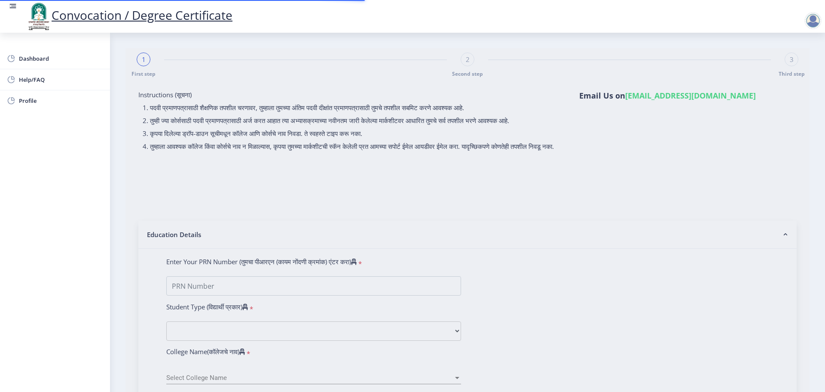
select select "Regular"
select select "2020"
select select "March"
select select "Grade A+"
type input "711876"
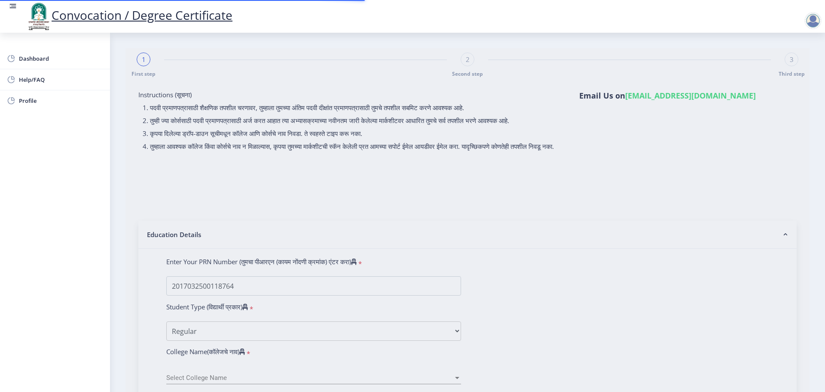
select select "Chemistry"
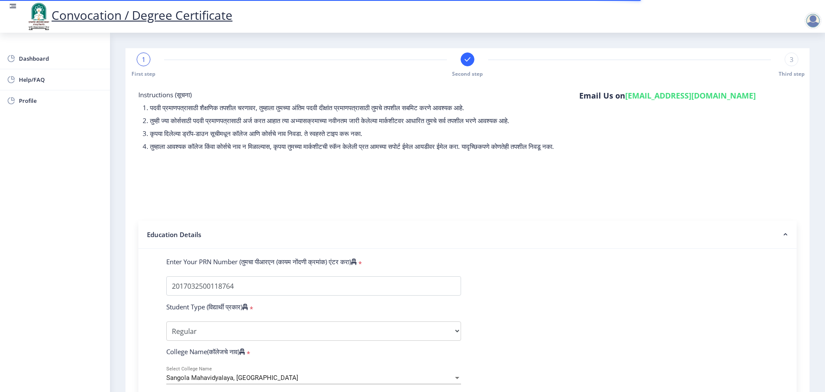
select select
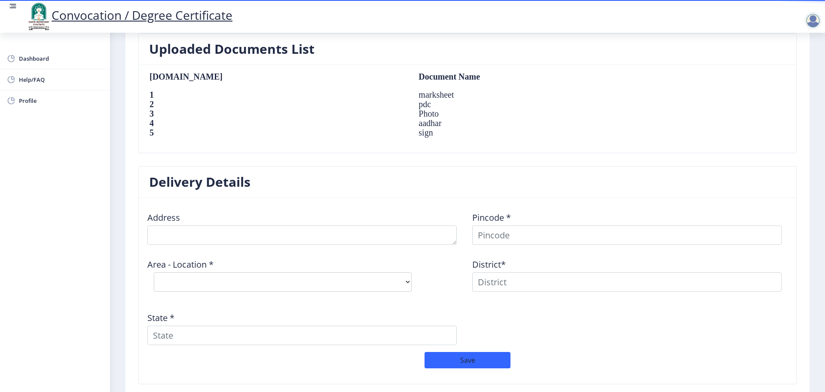
scroll to position [628, 0]
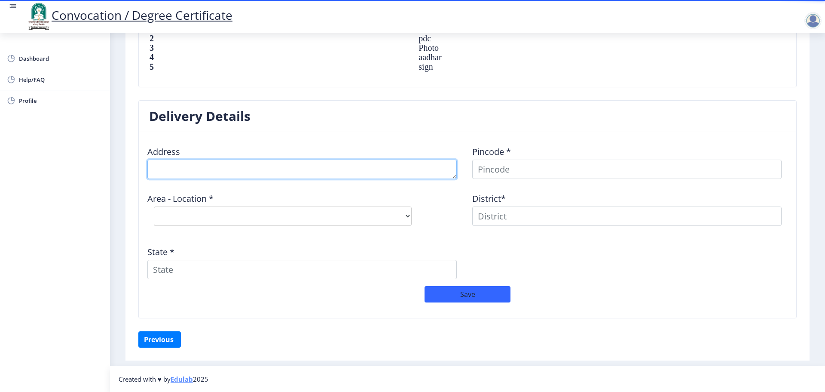
click at [292, 169] on textarea at bounding box center [302, 168] width 310 height 19
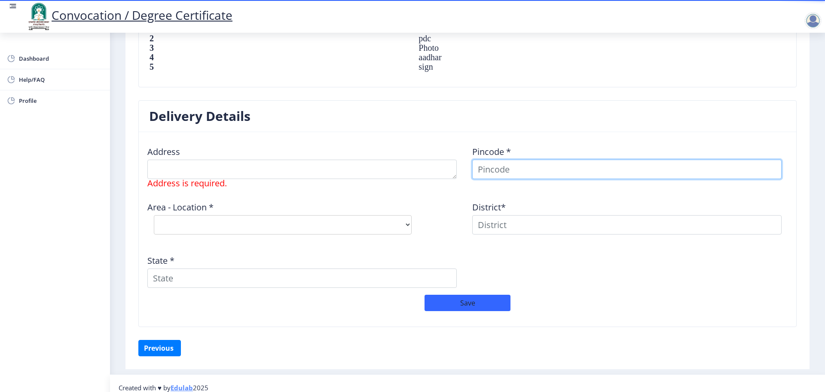
click at [555, 171] on input at bounding box center [627, 168] width 310 height 19
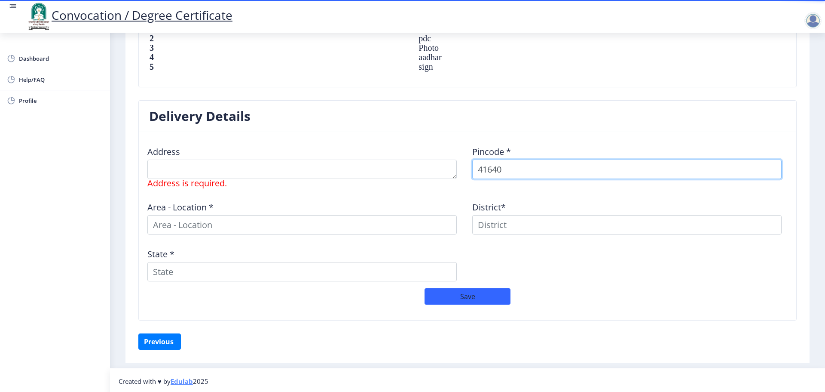
type input "416404"
select select
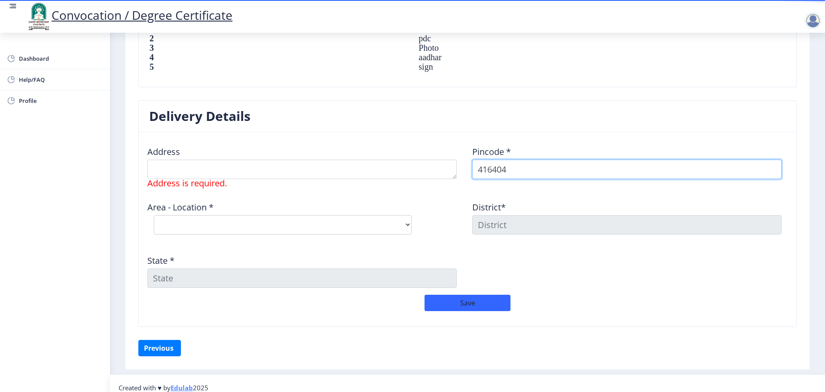
type input "416404"
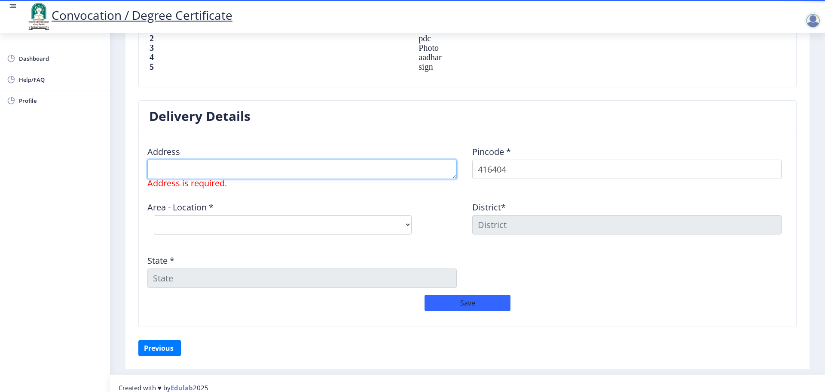
click at [239, 166] on textarea at bounding box center [302, 168] width 310 height 19
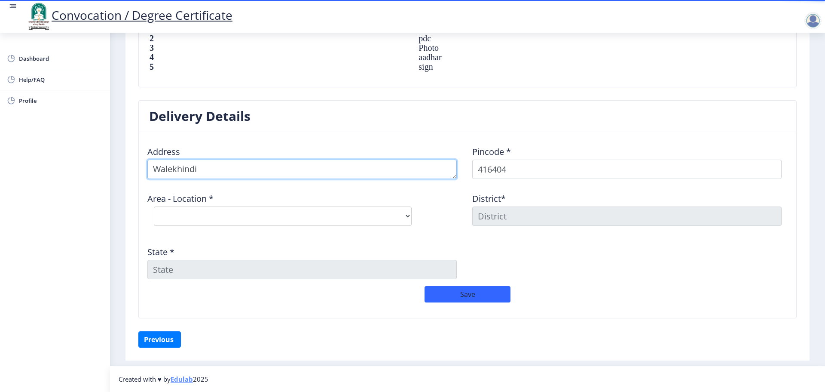
type textarea "Walekhindi"
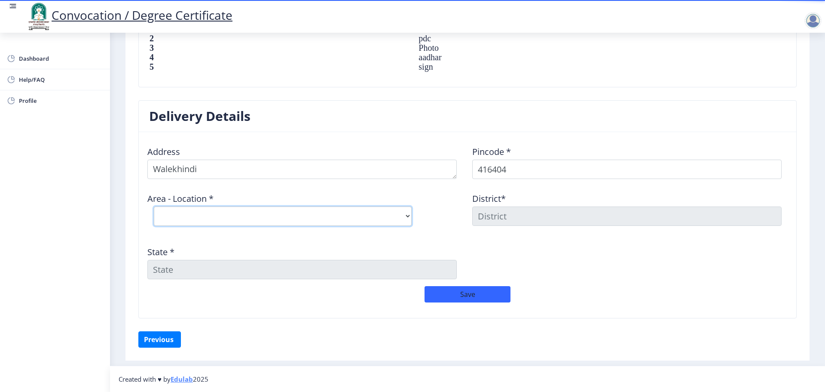
click at [236, 213] on select "Select Area Location Antral B.O Avandhi B.O Banali [PERSON_NAME] B.O Bevnur B.O…" at bounding box center [283, 215] width 258 height 19
select select "8: Object"
click at [154, 206] on select "Select Area Location Antral B.O Avandhi B.O Banali [PERSON_NAME] B.O Bevnur B.O…" at bounding box center [283, 215] width 258 height 19
type input "Sangli"
type input "[GEOGRAPHIC_DATA]"
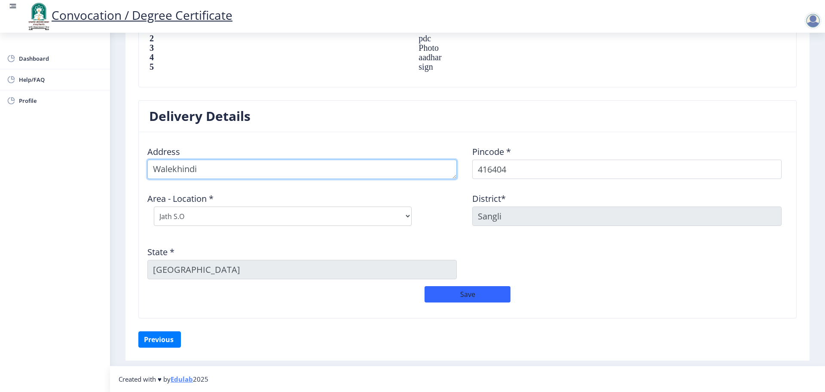
click at [249, 169] on textarea at bounding box center [302, 168] width 310 height 19
click at [151, 169] on textarea at bounding box center [302, 168] width 310 height 19
click at [254, 172] on textarea at bounding box center [302, 168] width 310 height 19
type textarea "A/p Walekhindi, Tal. Jath, Dist. [GEOGRAPHIC_DATA]"
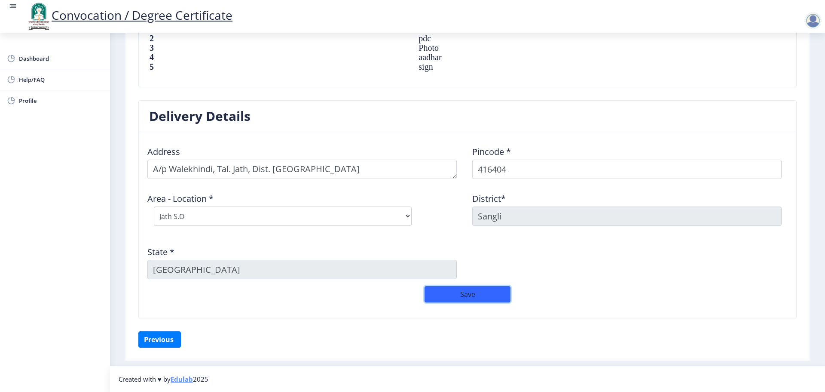
click at [465, 293] on button "Save" at bounding box center [468, 294] width 86 height 16
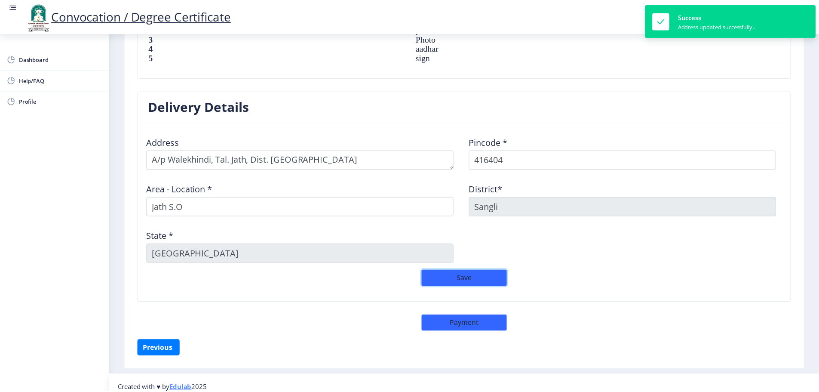
scroll to position [647, 0]
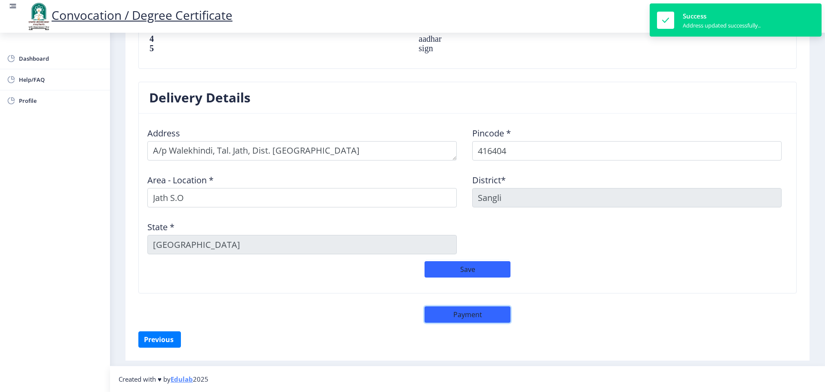
click at [452, 311] on button "Payment" at bounding box center [468, 314] width 86 height 16
select select "sealed"
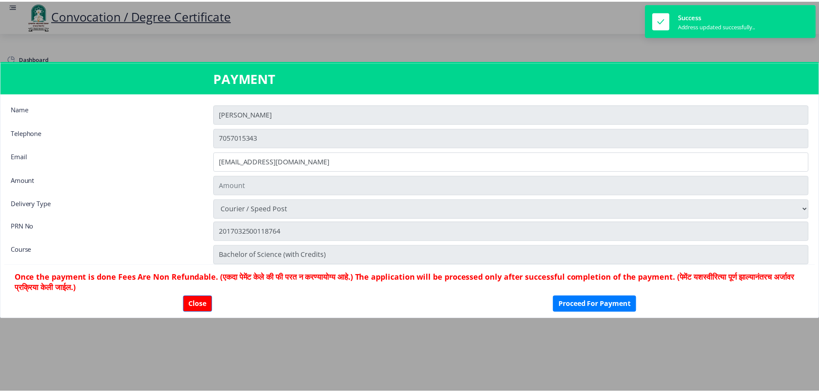
scroll to position [646, 0]
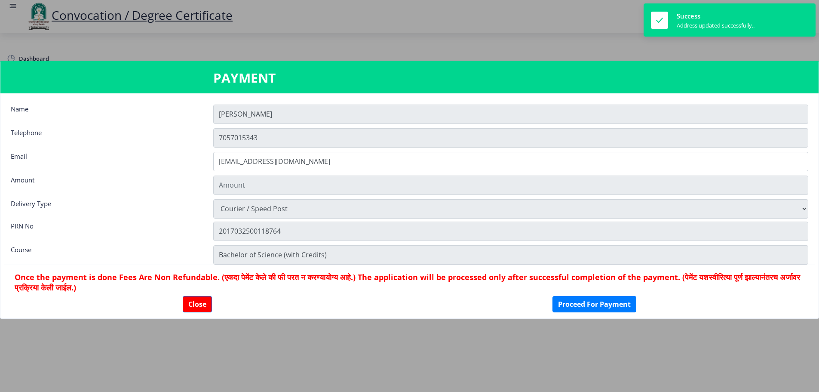
type input "1885"
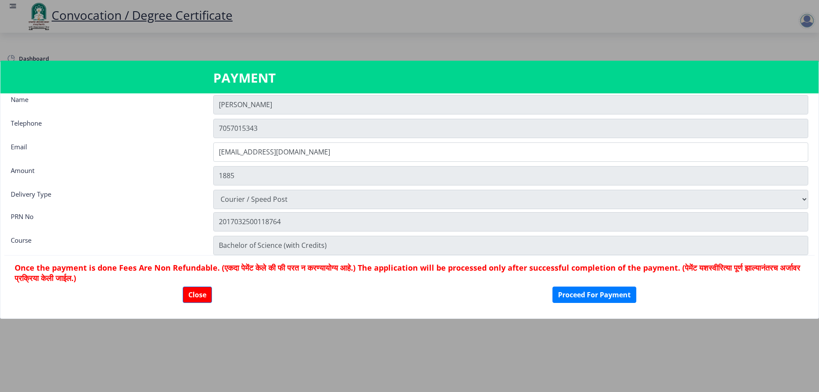
scroll to position [12, 0]
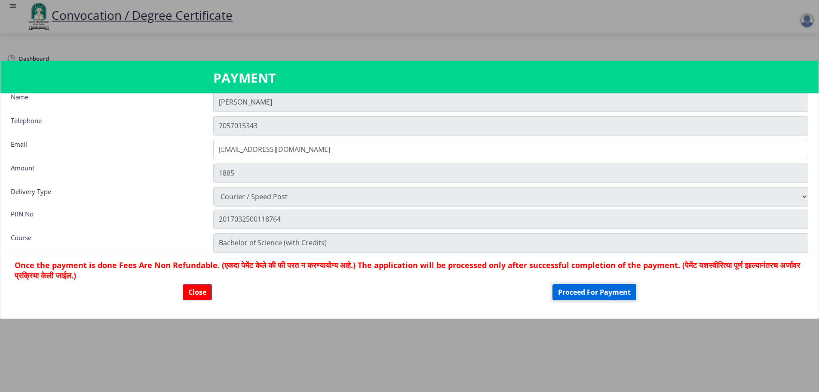
click at [582, 292] on button "Proceed For Payment" at bounding box center [594, 292] width 84 height 16
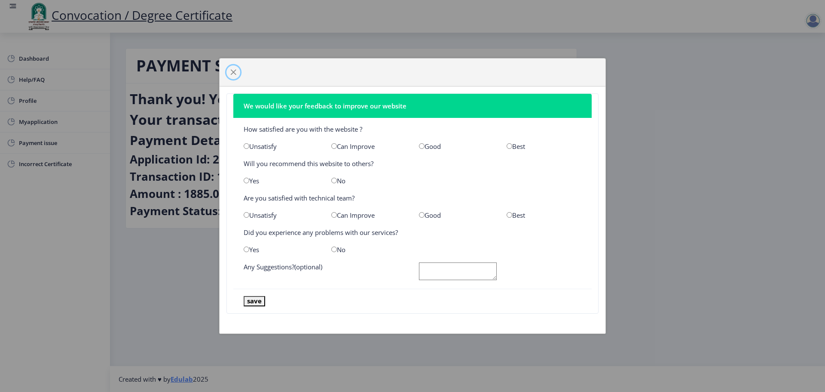
click at [233, 71] on span "button" at bounding box center [233, 72] width 7 height 7
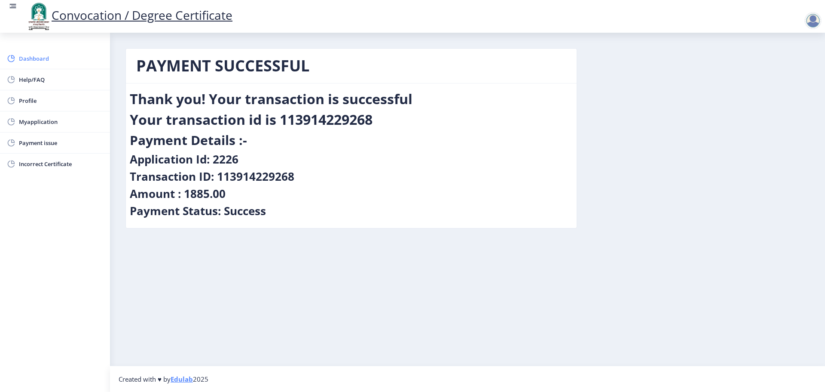
click at [28, 60] on span "Dashboard" at bounding box center [61, 58] width 84 height 10
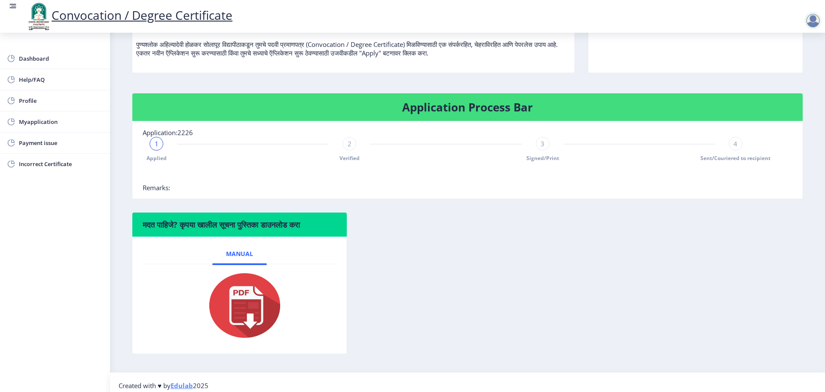
scroll to position [111, 0]
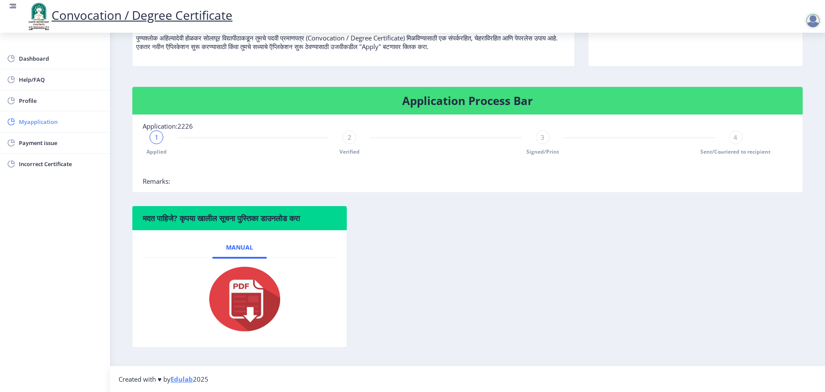
click at [32, 124] on span "Myapplication" at bounding box center [61, 121] width 84 height 10
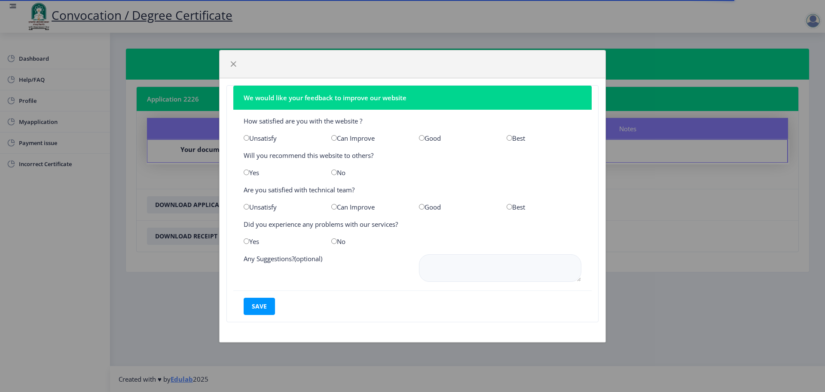
click at [423, 138] on input "radio" at bounding box center [422, 138] width 6 height 6
radio input "true"
click at [248, 172] on input "radio" at bounding box center [247, 172] width 6 height 6
radio input "true"
click at [422, 208] on input "radio" at bounding box center [422, 207] width 6 height 6
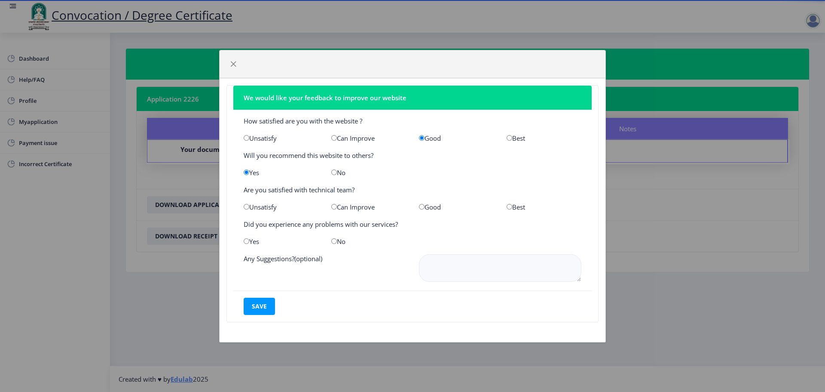
radio input "true"
click at [333, 241] on input "radio" at bounding box center [334, 241] width 6 height 6
radio input "true"
click at [254, 306] on button "save" at bounding box center [259, 305] width 31 height 17
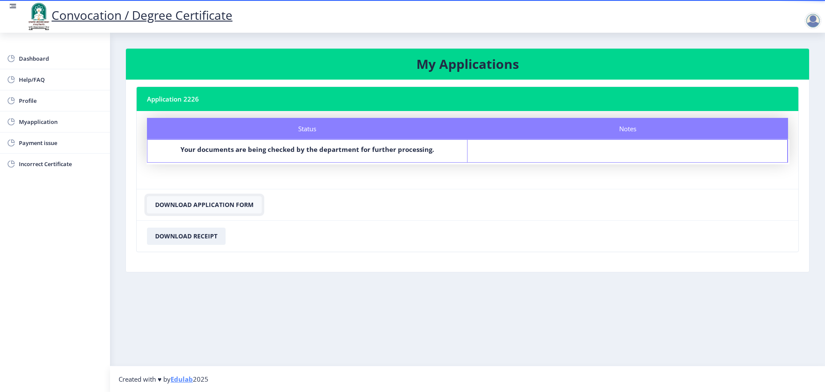
click at [202, 207] on button "Download Application Form" at bounding box center [204, 204] width 115 height 17
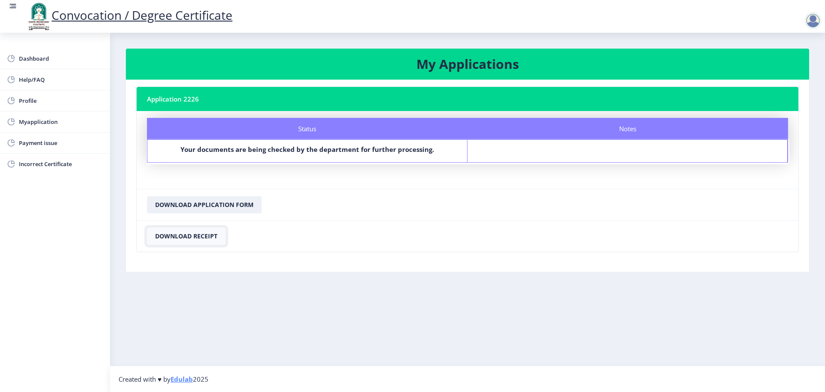
click at [196, 239] on button "Download Receipt" at bounding box center [186, 235] width 79 height 17
click at [815, 21] on div at bounding box center [813, 20] width 17 height 17
click at [794, 70] on span "Log out" at bounding box center [790, 67] width 55 height 10
